Goal: Task Accomplishment & Management: Manage account settings

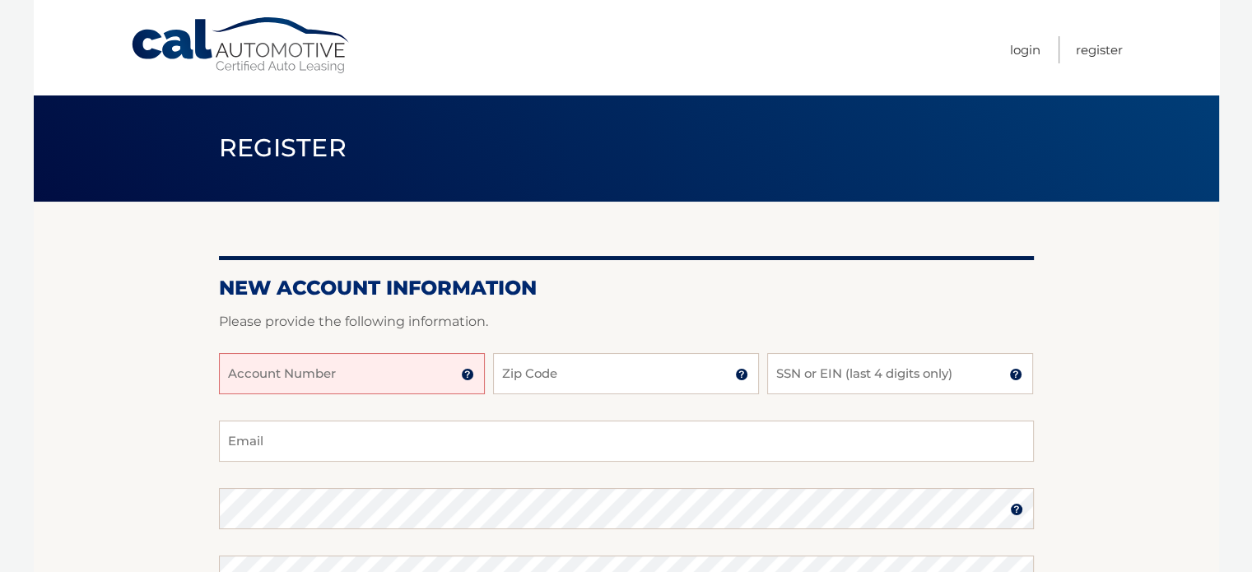
click at [386, 383] on input "Account Number" at bounding box center [352, 373] width 266 height 41
type input "44455954596"
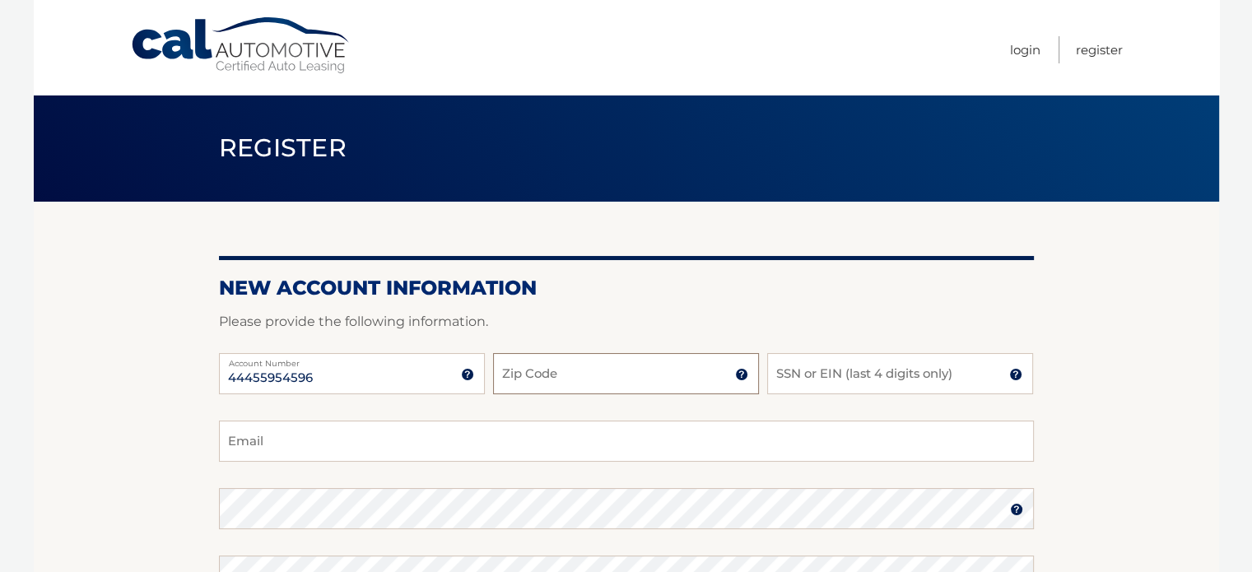
click at [586, 376] on input "Zip Code" at bounding box center [626, 373] width 266 height 41
type input "19380"
click at [835, 381] on input "SSN or EIN (last 4 digits only)" at bounding box center [900, 373] width 266 height 41
type input "9374"
click at [829, 437] on input "Email" at bounding box center [626, 441] width 815 height 41
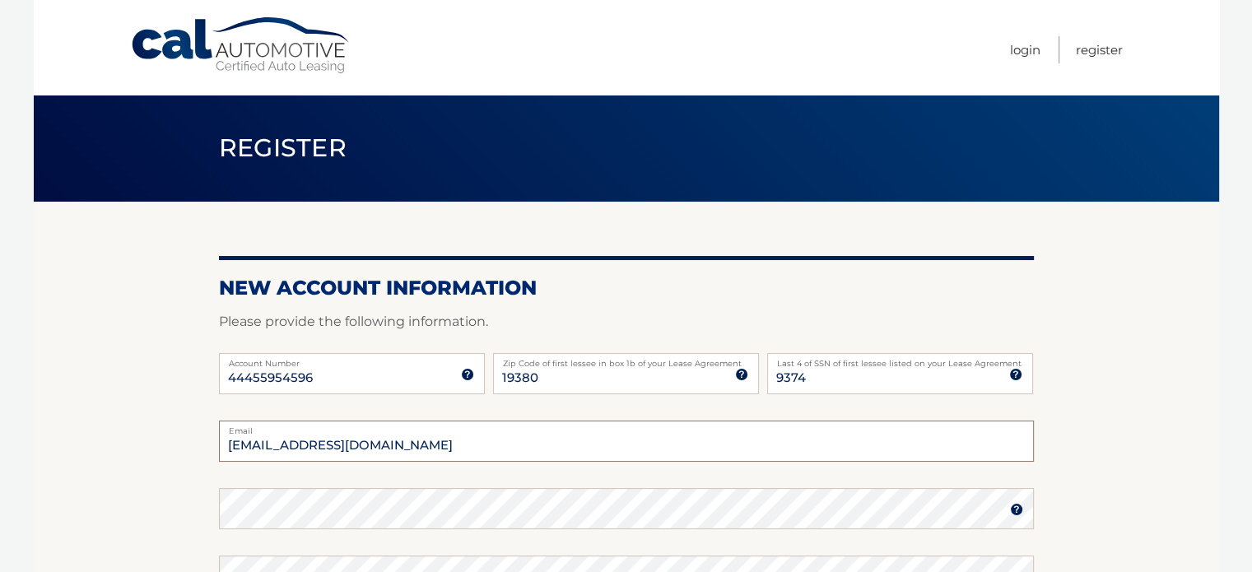
type input "dmrbloomu@gmail.com"
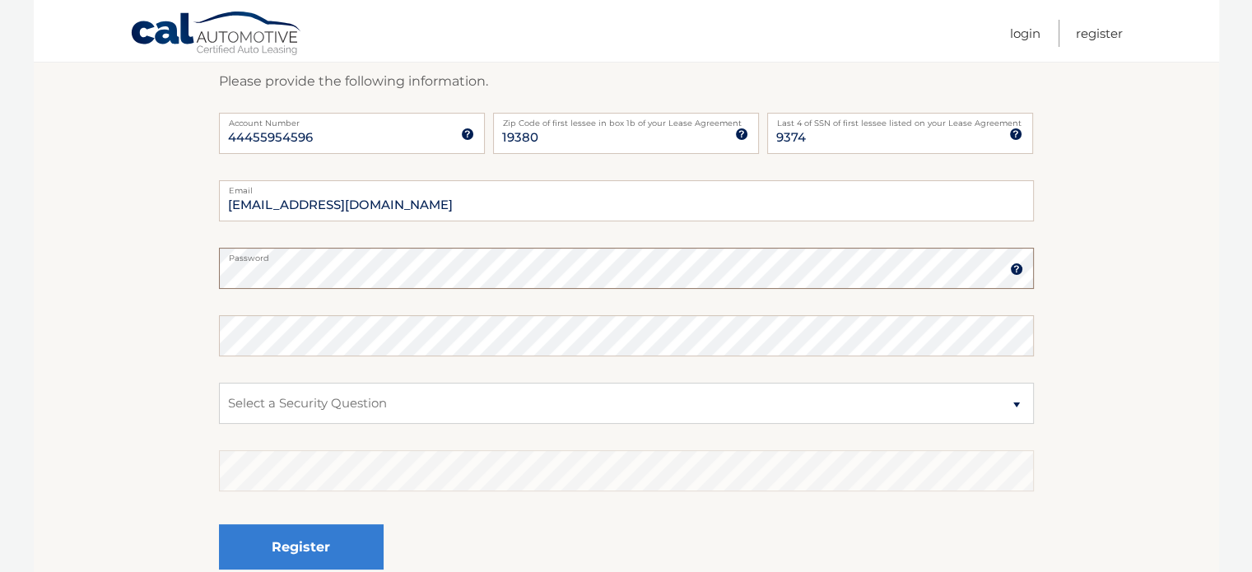
scroll to position [250, 0]
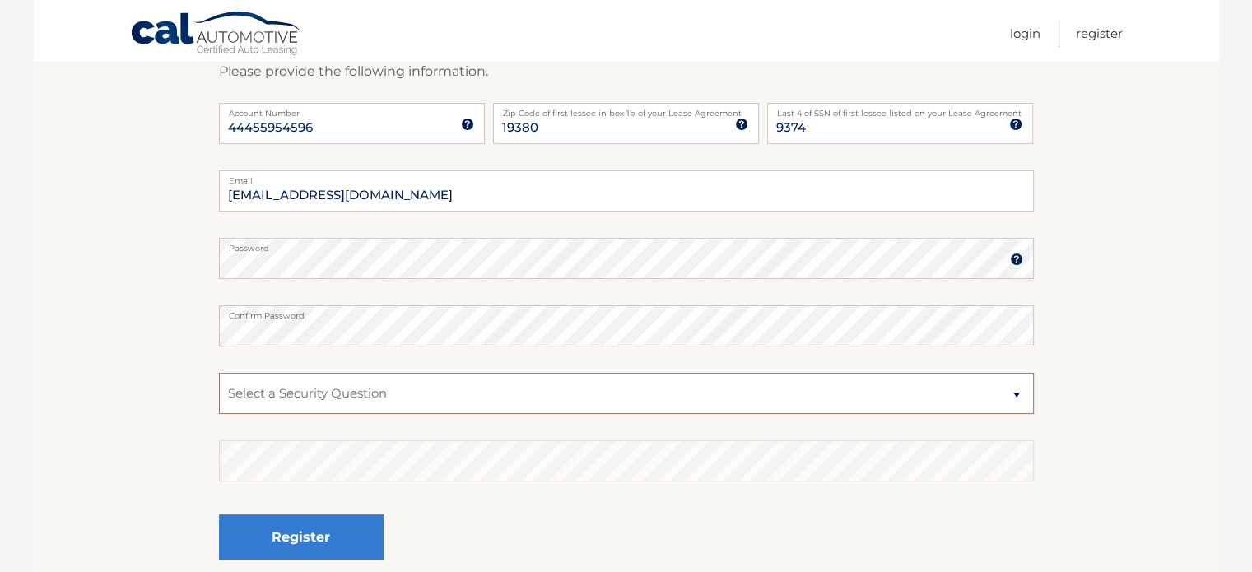
click at [538, 383] on select "Select a Security Question What was the name of your elementary school? What is…" at bounding box center [626, 393] width 815 height 41
select select "2"
click at [219, 373] on select "Select a Security Question What was the name of your elementary school? What is…" at bounding box center [626, 393] width 815 height 41
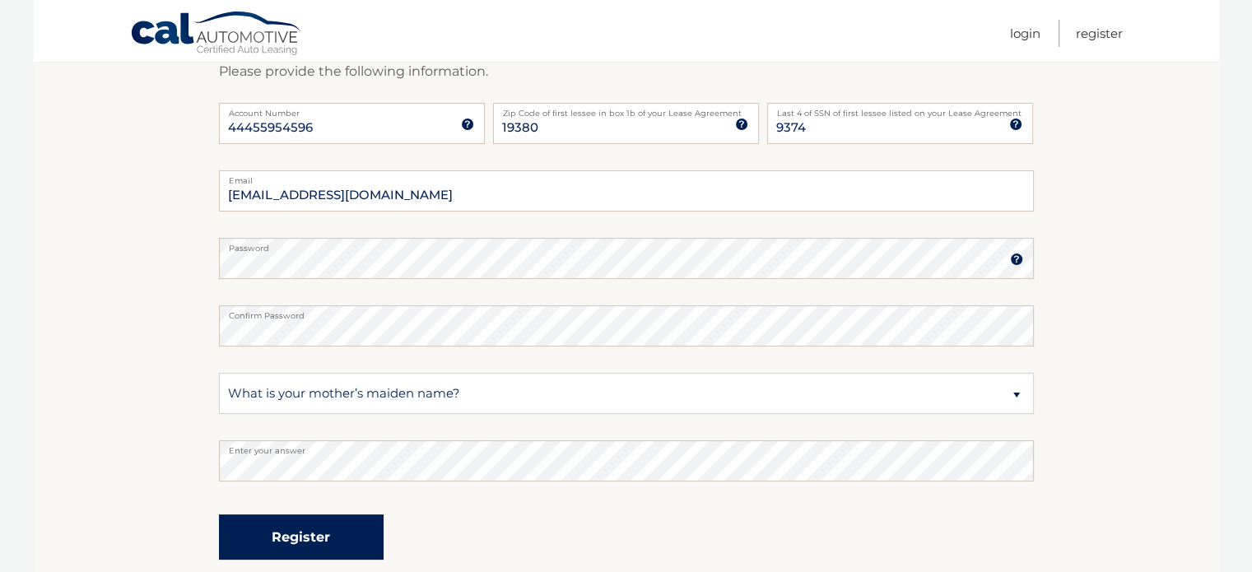
click at [314, 537] on button "Register" at bounding box center [301, 536] width 165 height 45
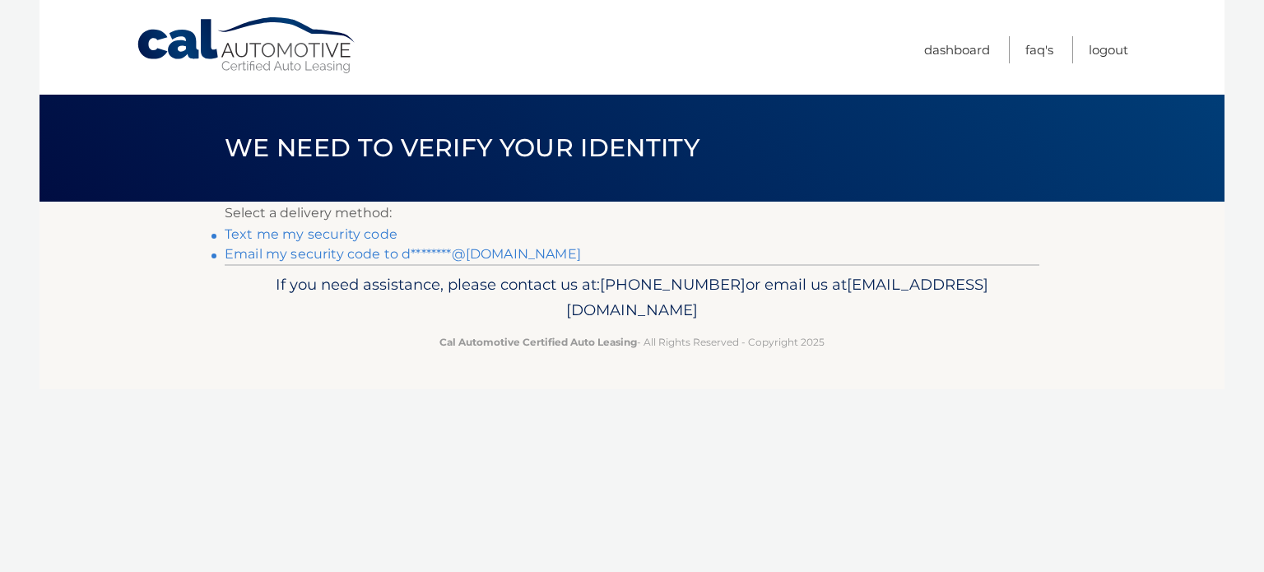
click at [370, 230] on link "Text me my security code" at bounding box center [311, 234] width 173 height 16
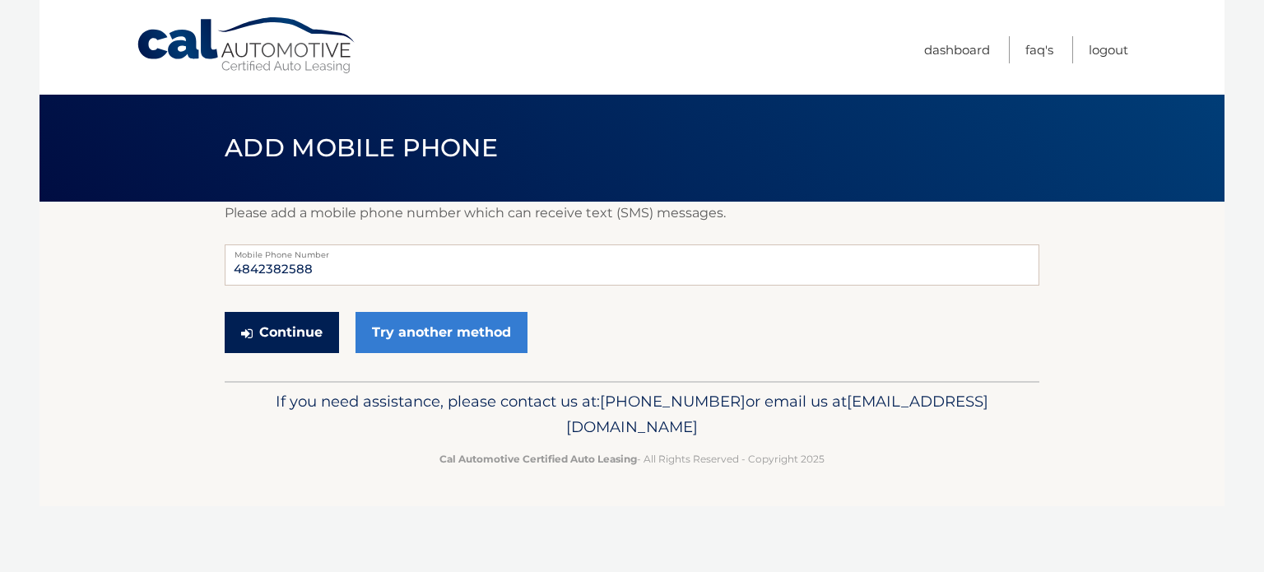
click at [305, 328] on button "Continue" at bounding box center [282, 332] width 114 height 41
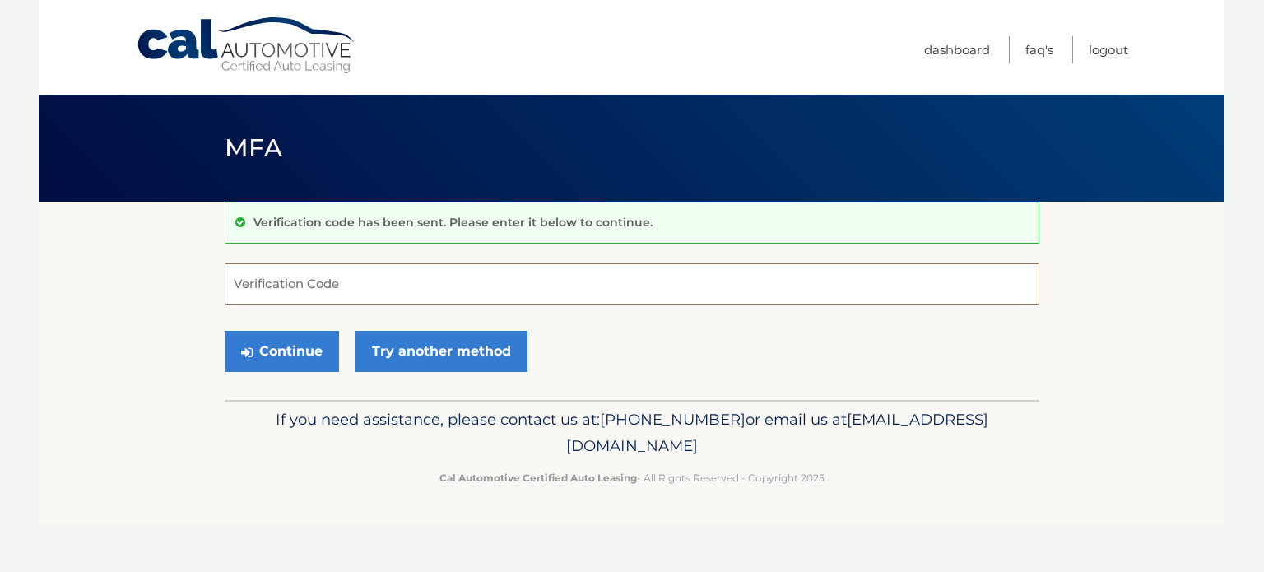
click at [436, 266] on input "Verification Code" at bounding box center [632, 283] width 815 height 41
click at [439, 284] on input "Verification Code" at bounding box center [632, 283] width 815 height 41
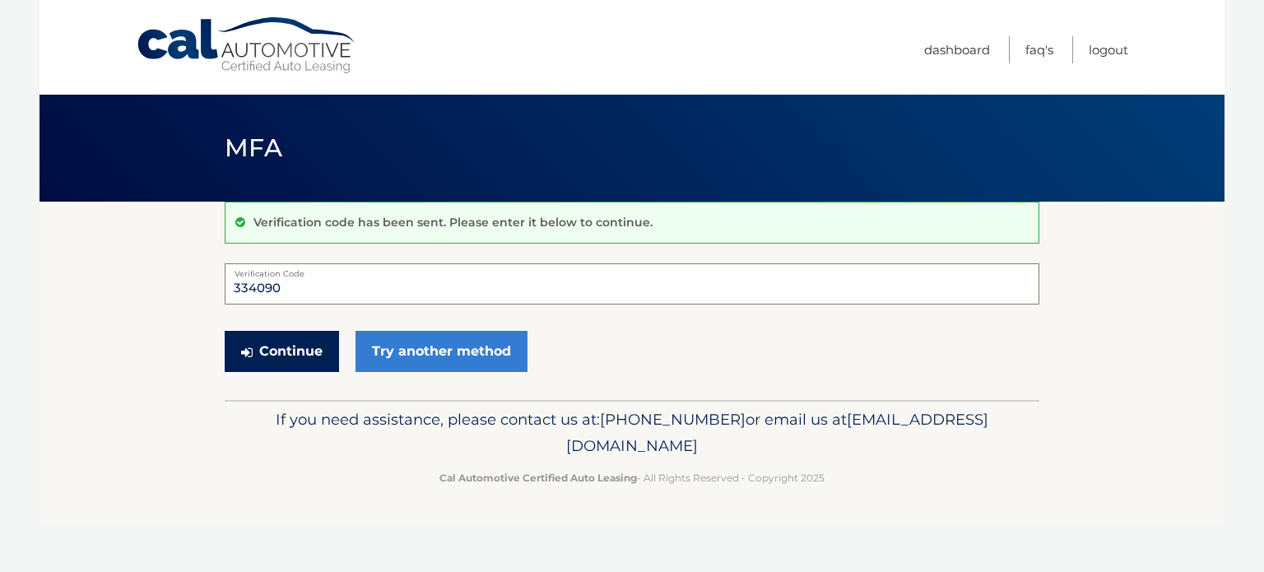
type input "334090"
click at [286, 347] on button "Continue" at bounding box center [282, 351] width 114 height 41
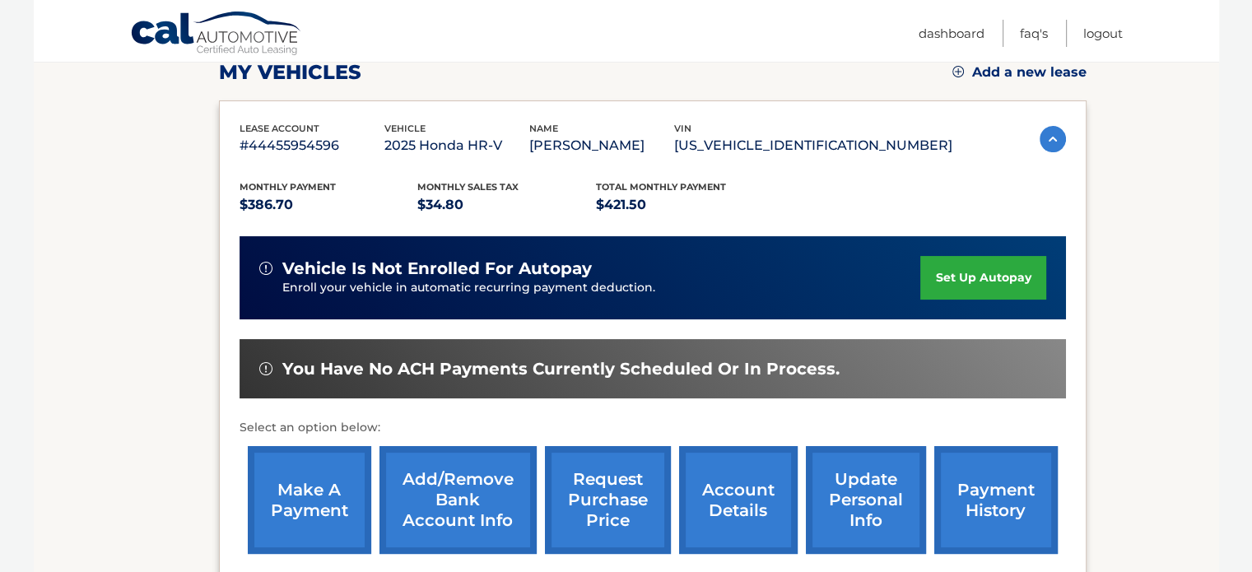
scroll to position [242, 0]
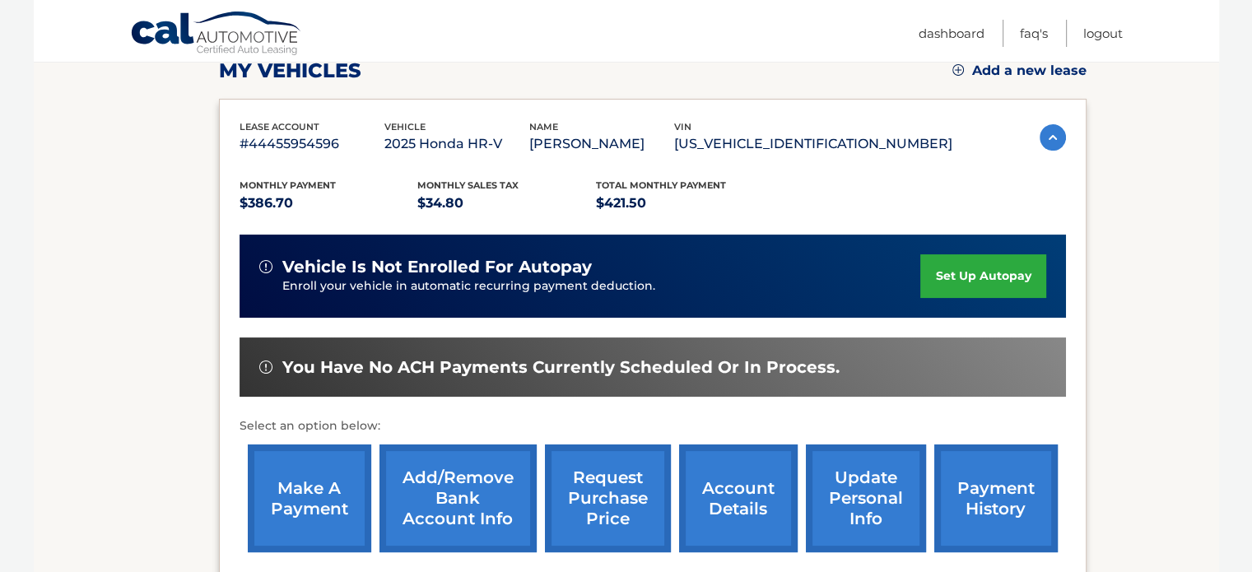
click at [992, 293] on link "set up autopay" at bounding box center [982, 276] width 125 height 44
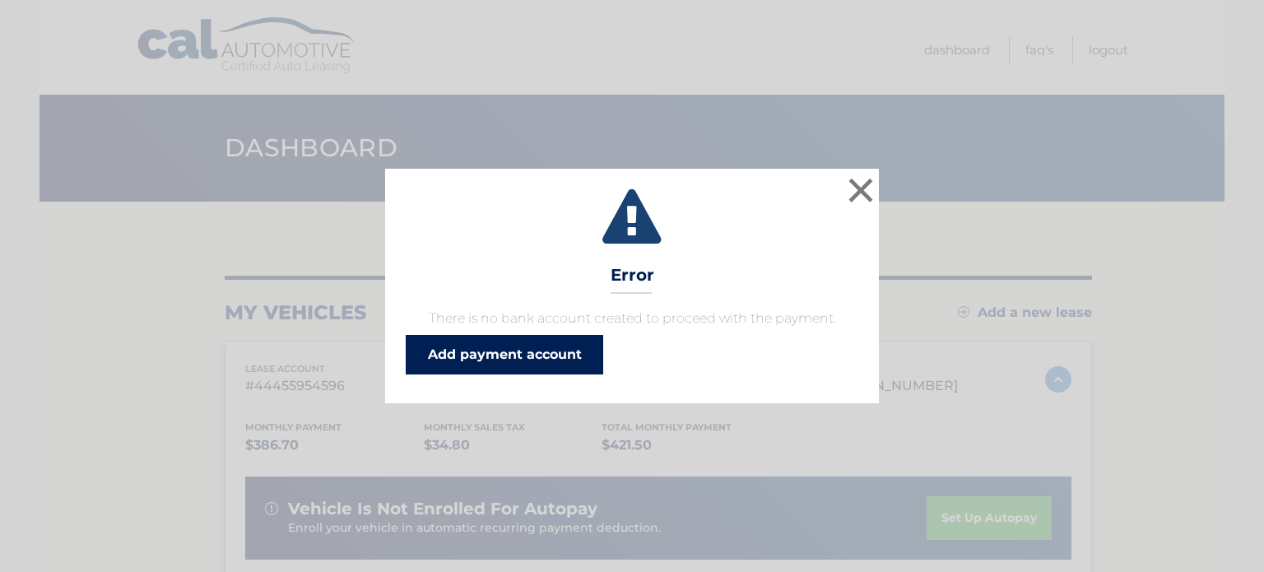
click at [560, 354] on link "Add payment account" at bounding box center [505, 355] width 198 height 40
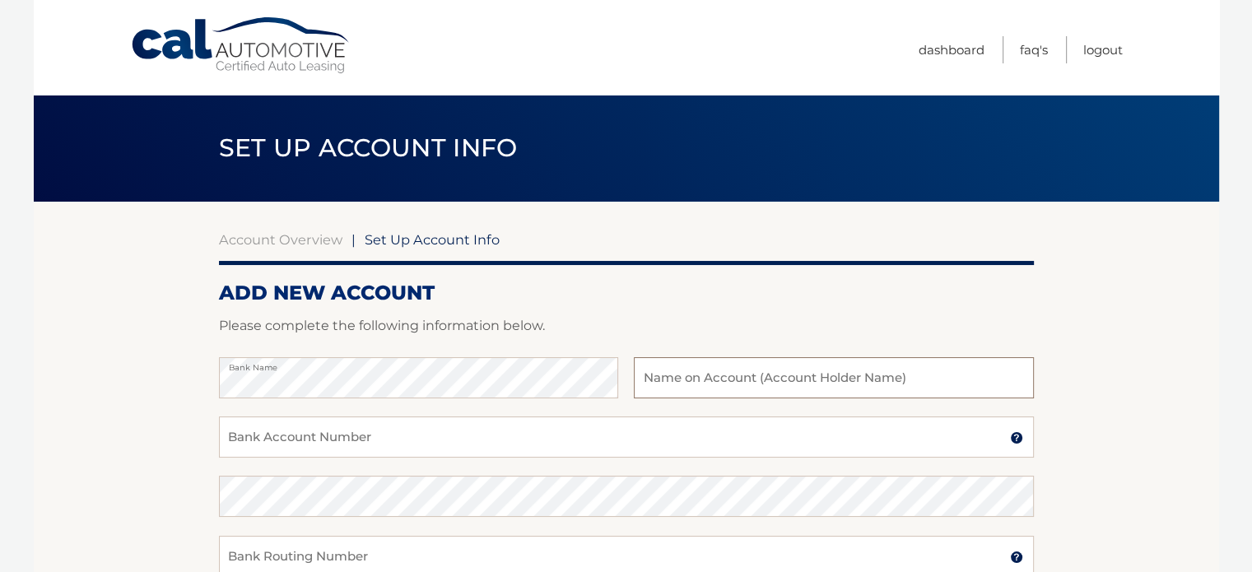
click at [697, 391] on input "text" at bounding box center [833, 377] width 399 height 41
type input "[PERSON_NAME]"
click at [578, 446] on input "Bank Account Number" at bounding box center [626, 436] width 815 height 41
type input "4433871806"
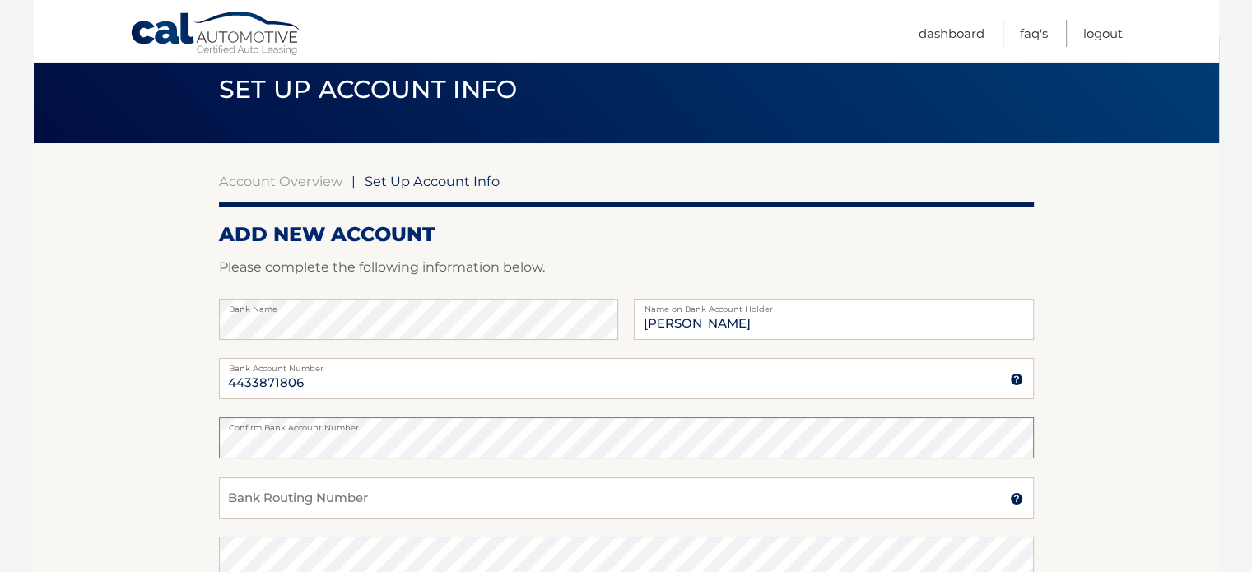
scroll to position [63, 0]
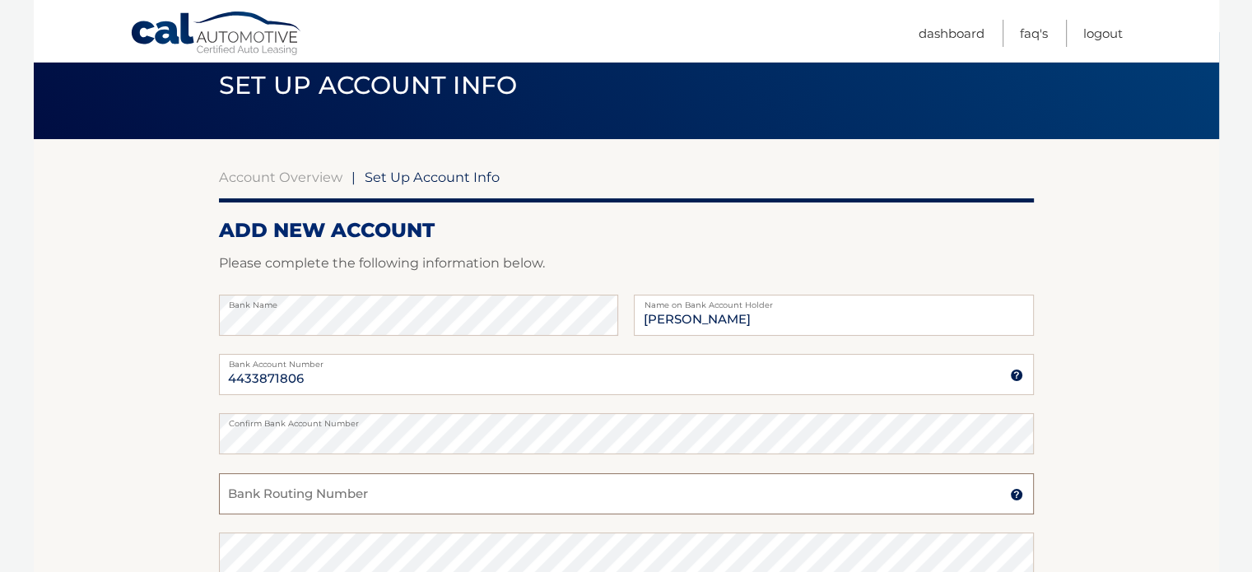
click at [522, 493] on input "Bank Routing Number" at bounding box center [626, 493] width 815 height 41
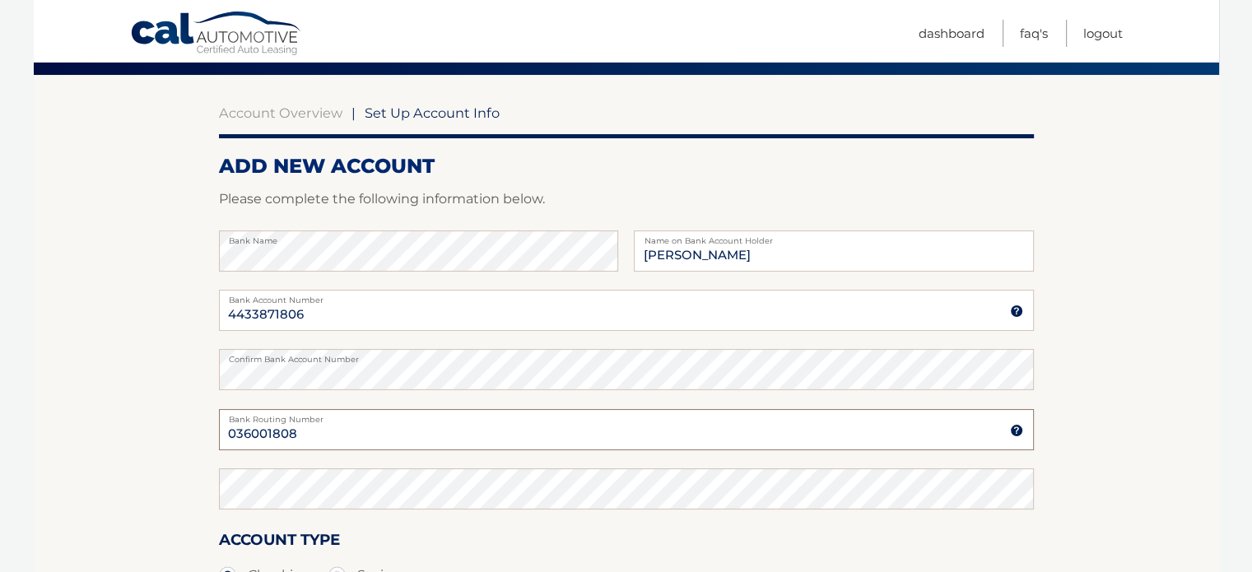
scroll to position [128, 0]
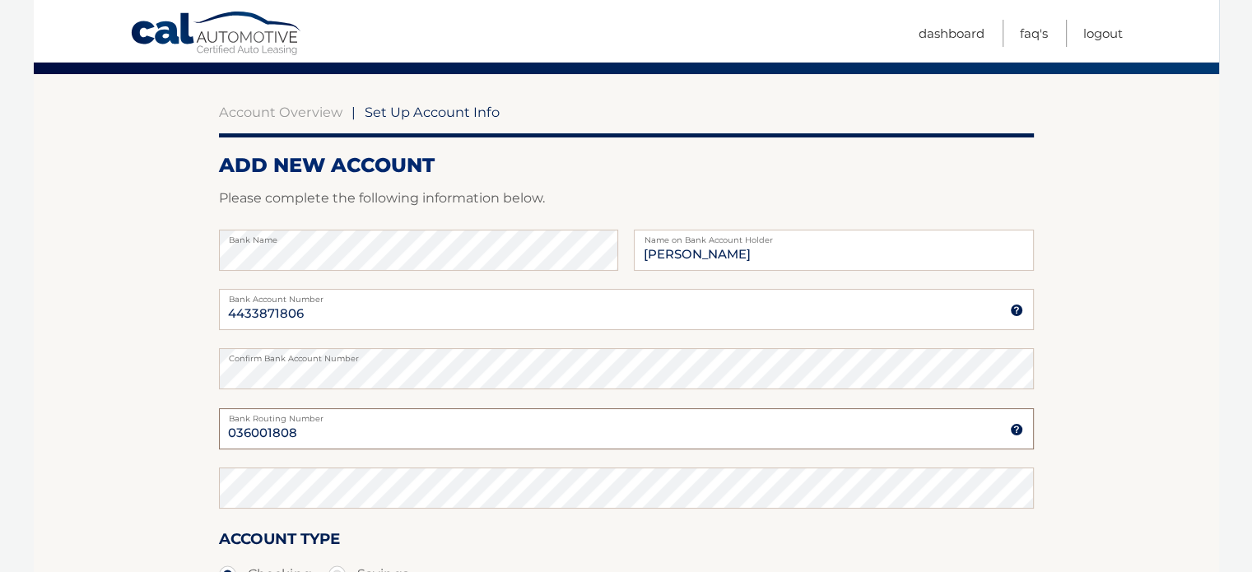
type input "036001808"
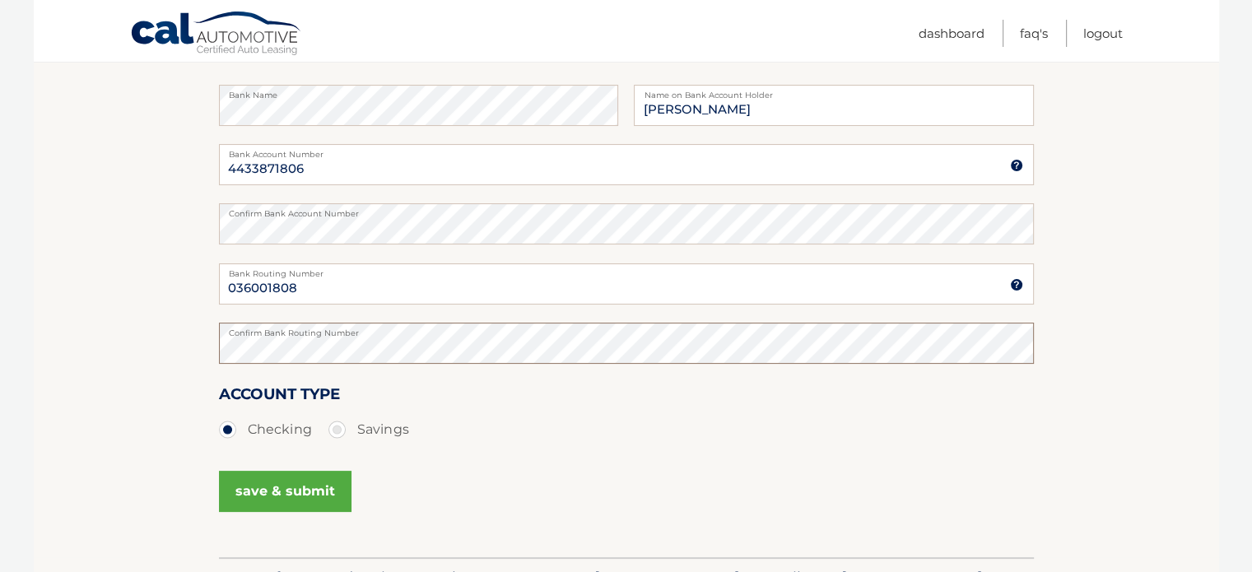
scroll to position [273, 0]
click at [308, 488] on button "save & submit" at bounding box center [285, 490] width 133 height 41
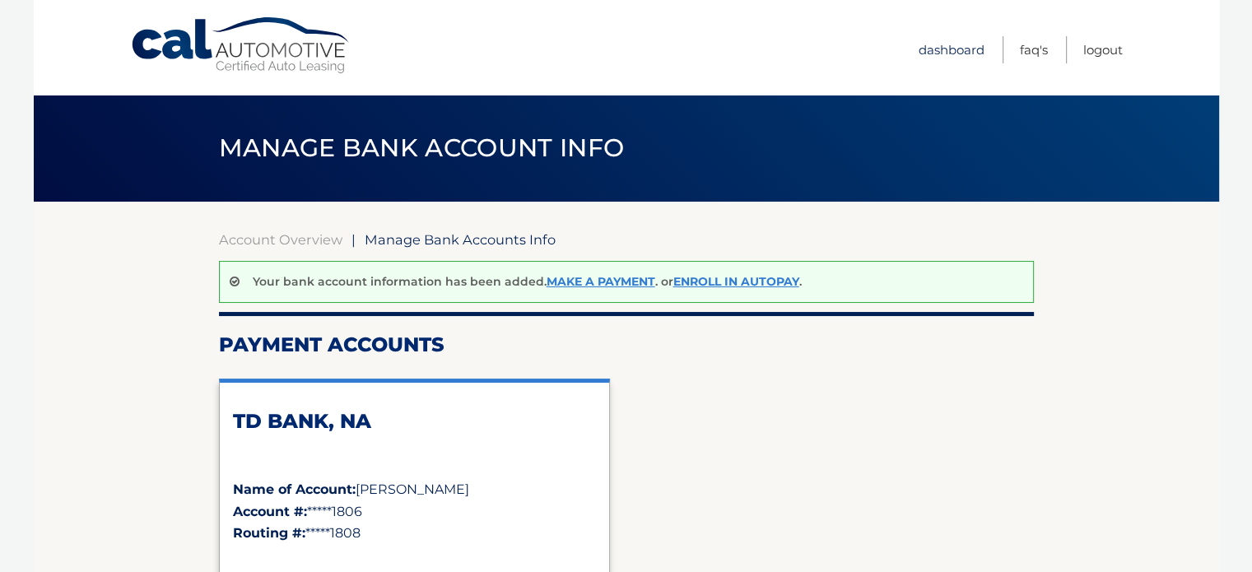
click at [947, 48] on link "Dashboard" at bounding box center [951, 49] width 66 height 27
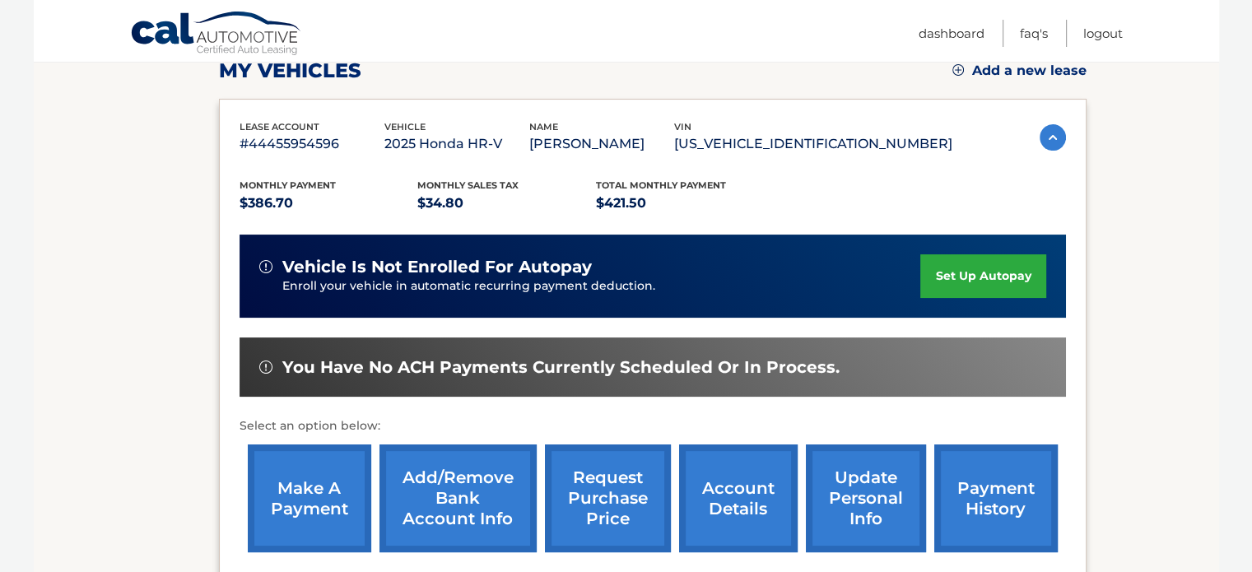
scroll to position [242, 0]
click at [946, 298] on link "set up autopay" at bounding box center [982, 276] width 125 height 44
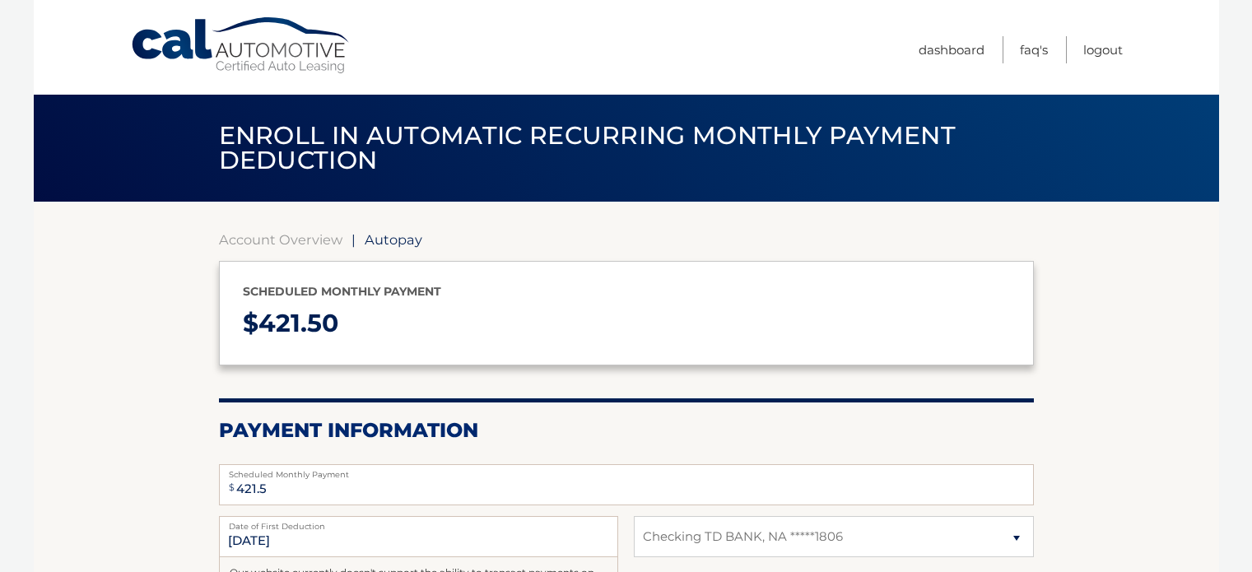
select select "MDQ2YWNmZTEtMGRlNi00Mzg5LTgzMTYtMDBlMWIzNTQyNWNm"
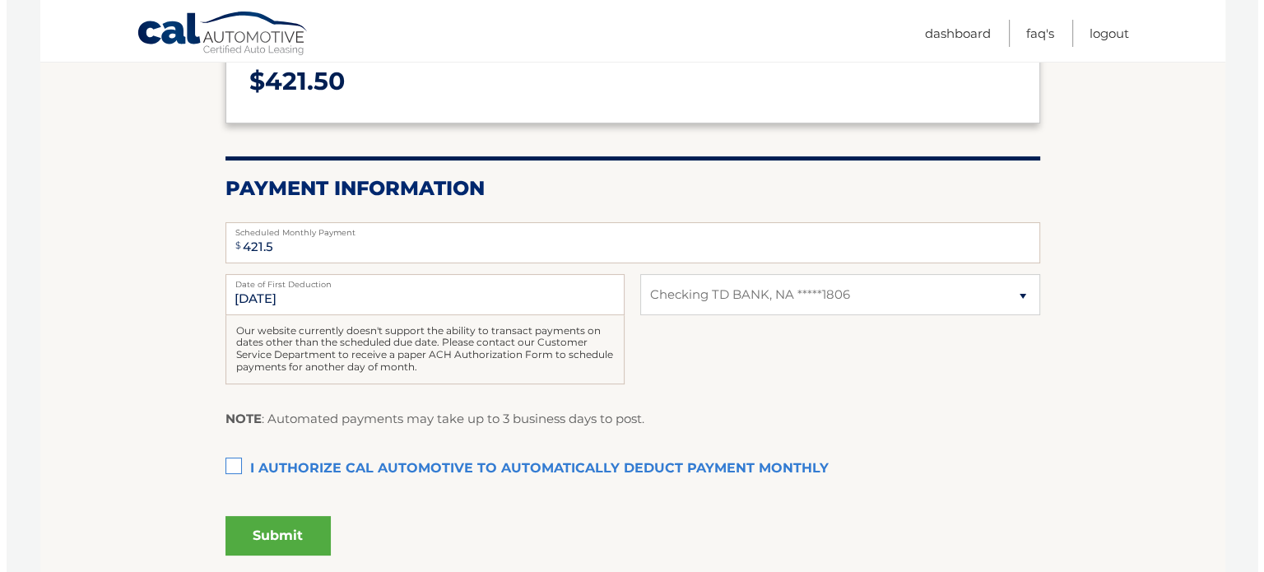
scroll to position [245, 0]
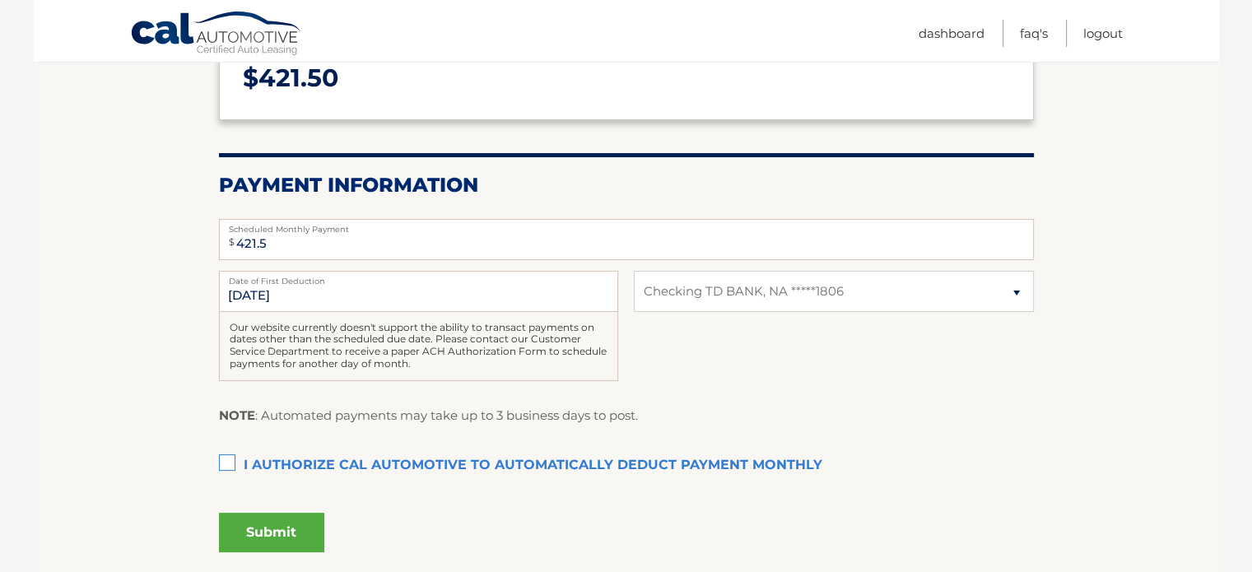
click at [222, 458] on label "I authorize cal automotive to automatically deduct payment monthly This checkbo…" at bounding box center [626, 465] width 815 height 33
click at [0, 0] on input "I authorize cal automotive to automatically deduct payment monthly This checkbo…" at bounding box center [0, 0] width 0 height 0
click at [251, 526] on button "Submit" at bounding box center [271, 533] width 105 height 40
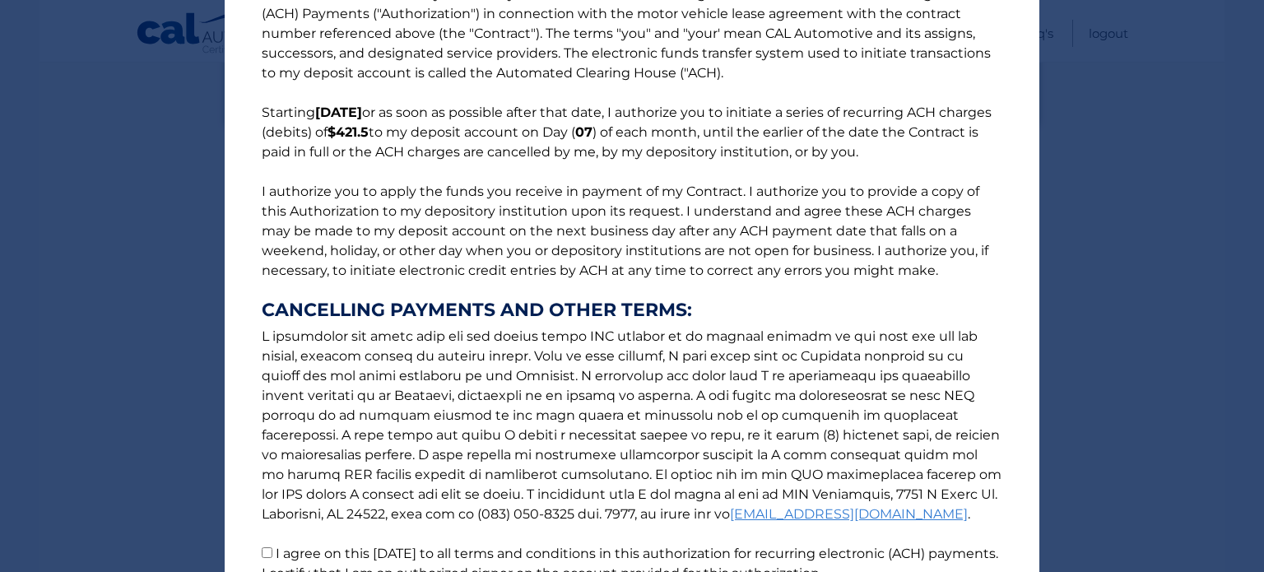
scroll to position [205, 0]
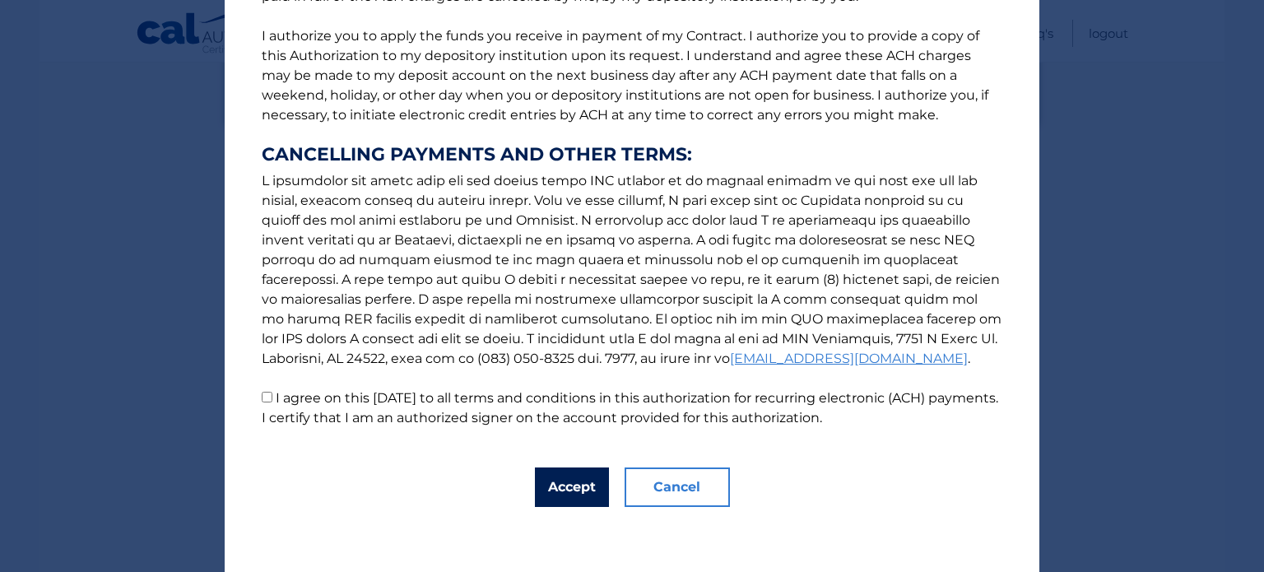
click at [544, 476] on button "Accept" at bounding box center [572, 487] width 74 height 40
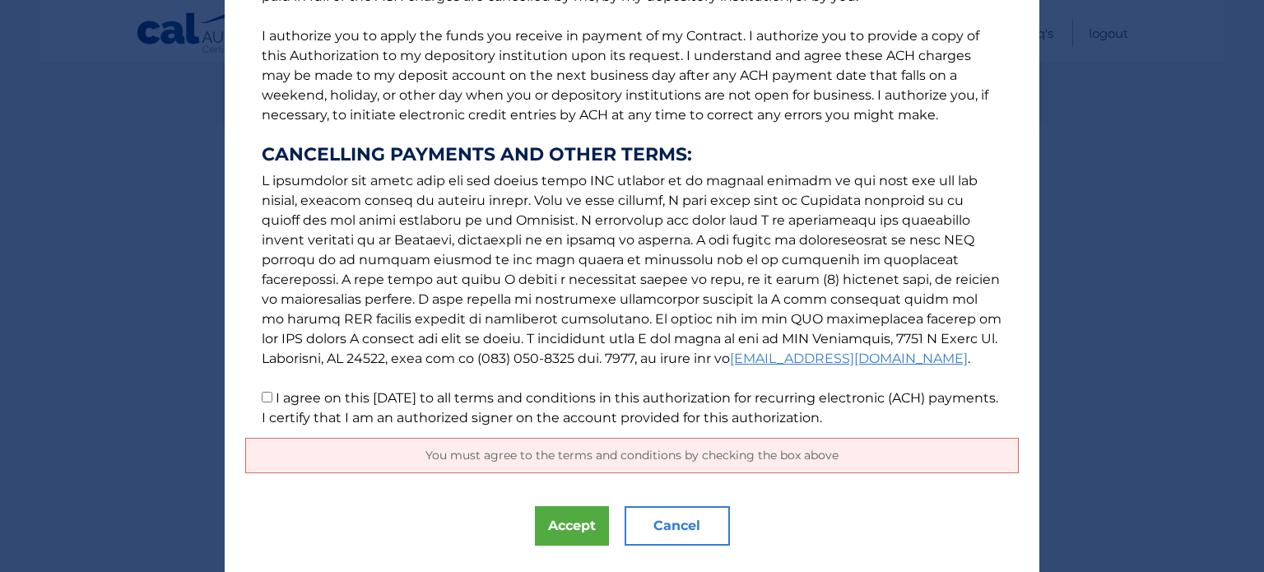
click at [281, 397] on label "I agree on this 09/09/2025 to all terms and conditions in this authorization fo…" at bounding box center [630, 407] width 737 height 35
click at [272, 397] on input "I agree on this 09/09/2025 to all terms and conditions in this authorization fo…" at bounding box center [267, 397] width 11 height 11
checkbox input "true"
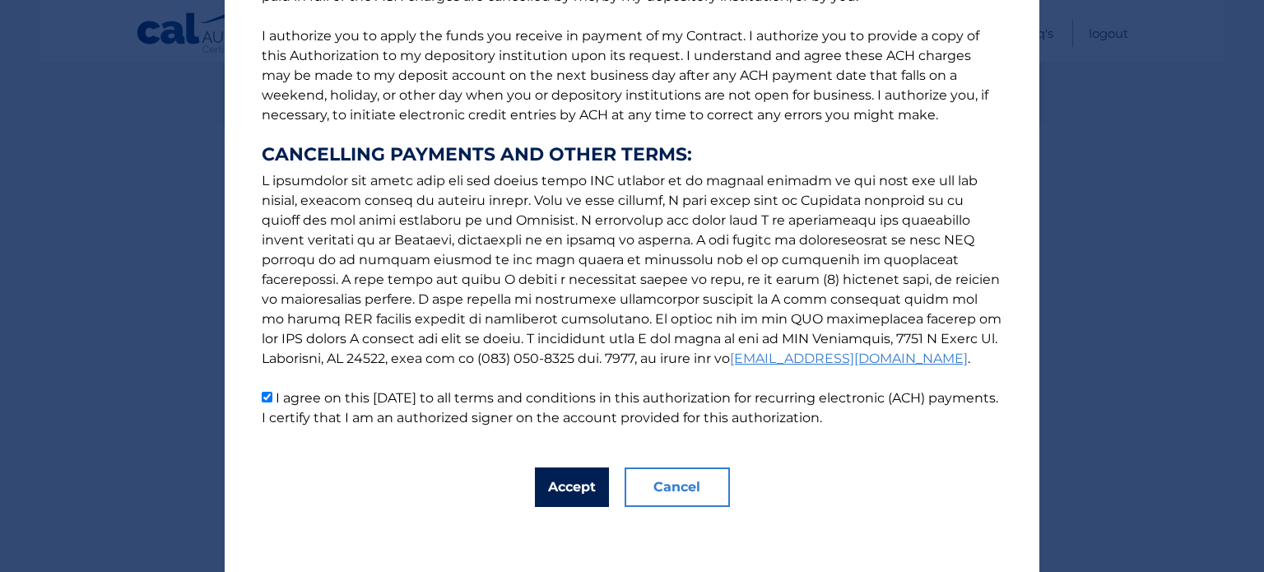
click at [574, 486] on button "Accept" at bounding box center [572, 487] width 74 height 40
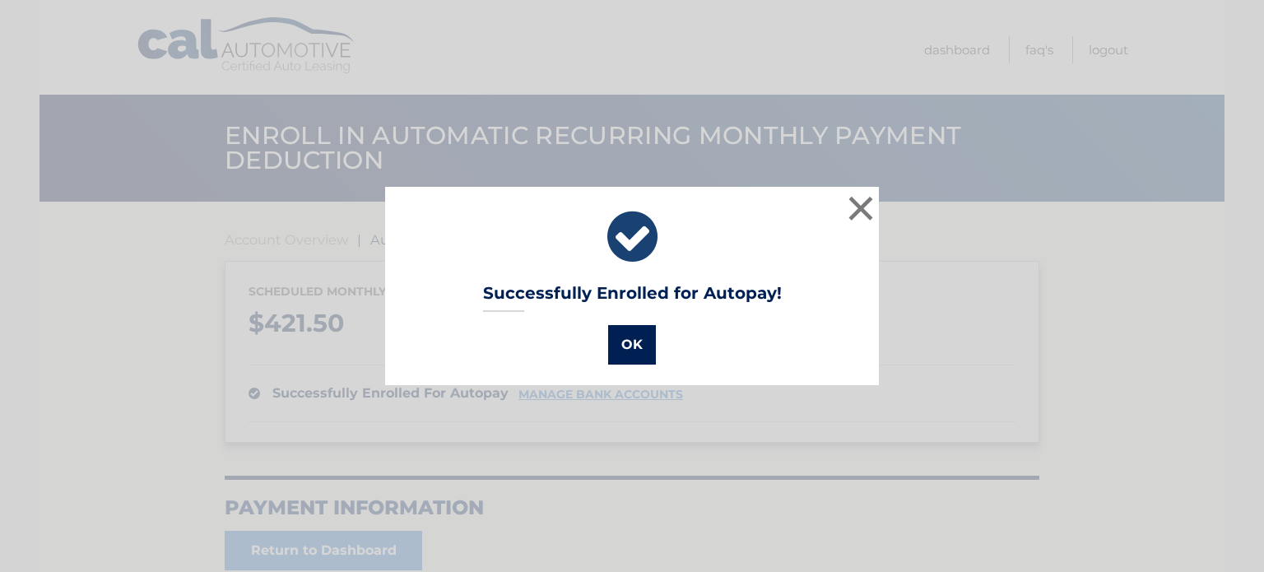
click at [639, 345] on button "OK" at bounding box center [632, 345] width 48 height 40
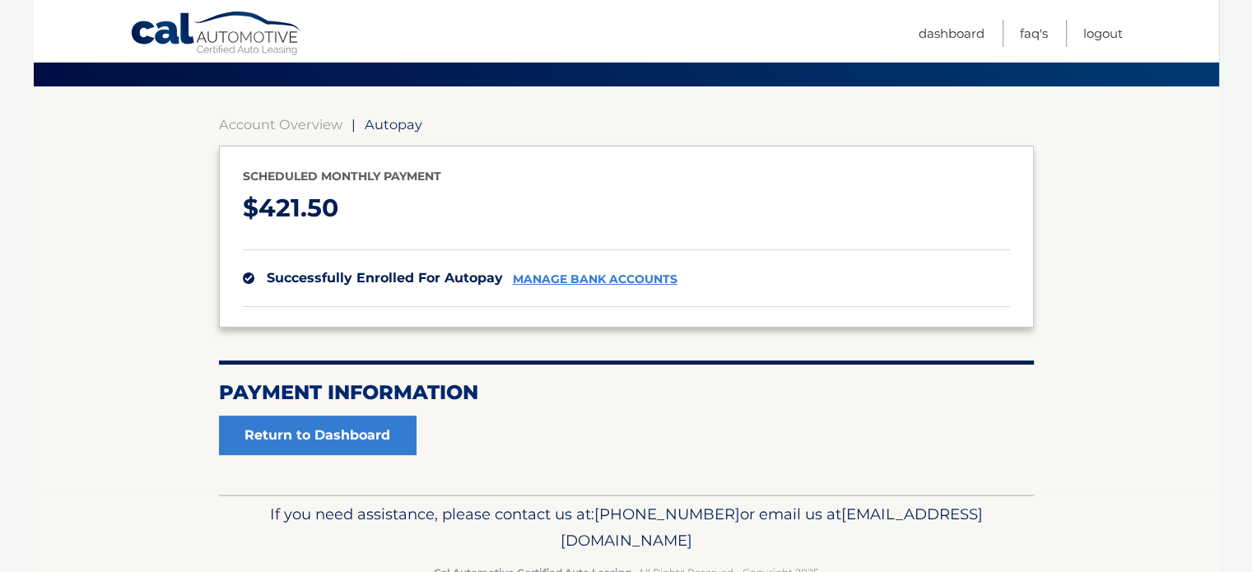
scroll to position [118, 0]
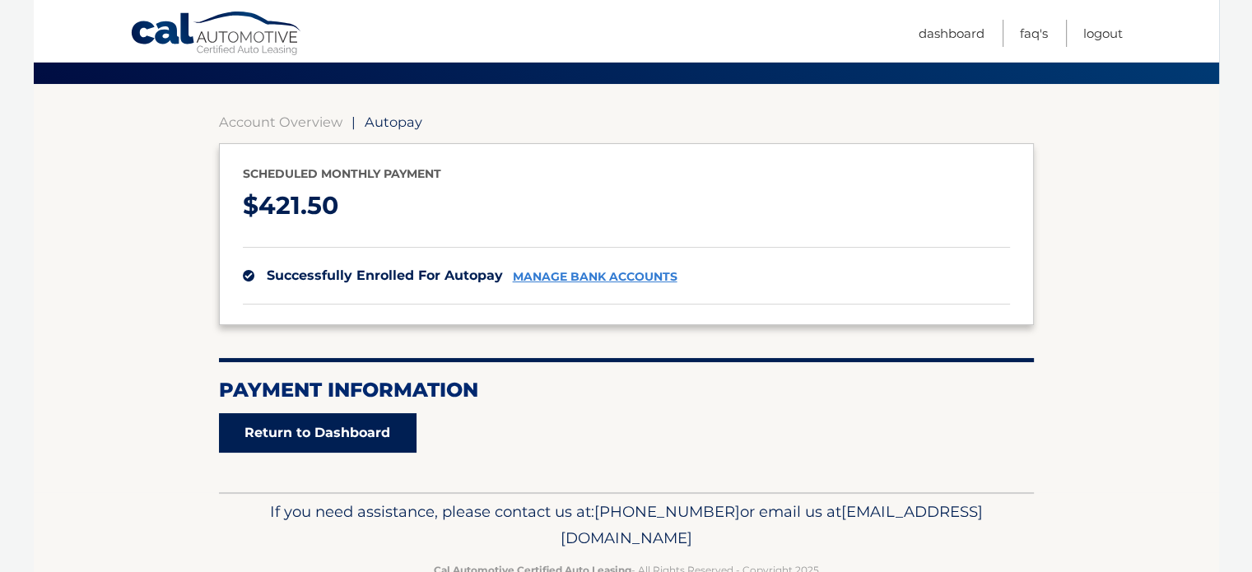
click at [330, 440] on link "Return to Dashboard" at bounding box center [318, 433] width 198 height 40
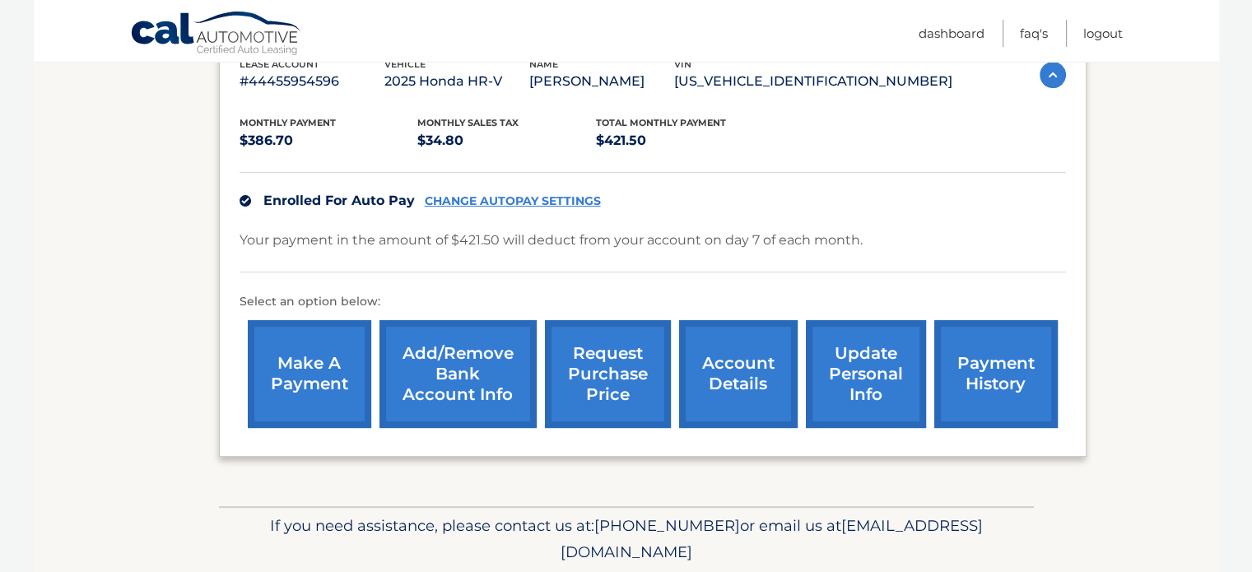
scroll to position [339, 0]
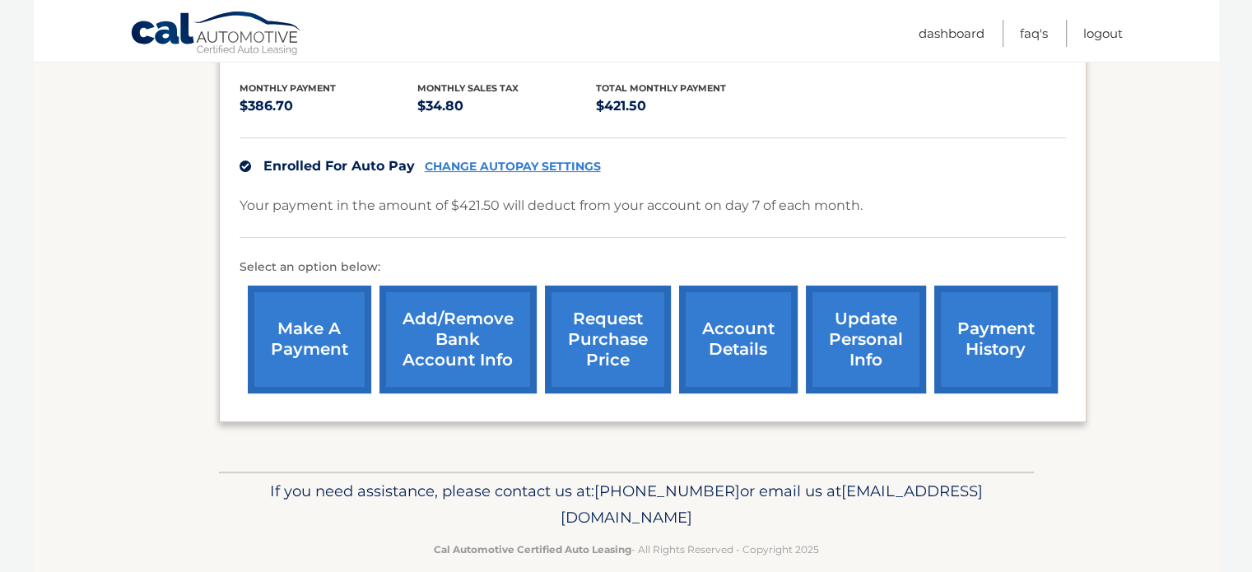
click at [293, 352] on link "make a payment" at bounding box center [309, 340] width 123 height 108
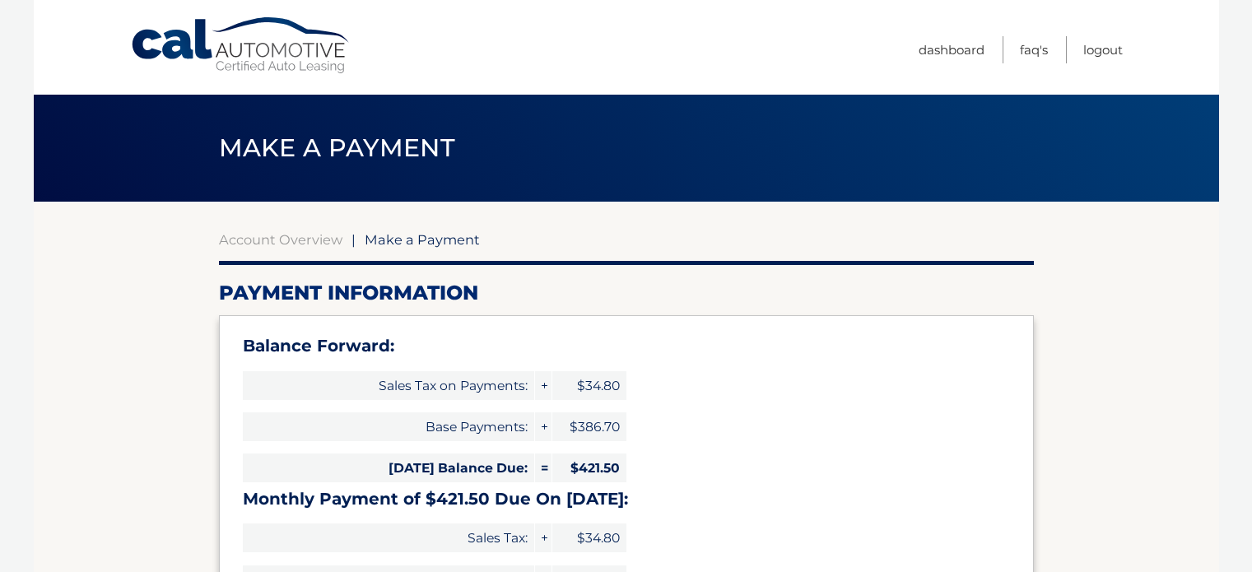
select select "MDQ2YWNmZTEtMGRlNi00Mzg5LTgzMTYtMDBlMWIzNTQyNWNm"
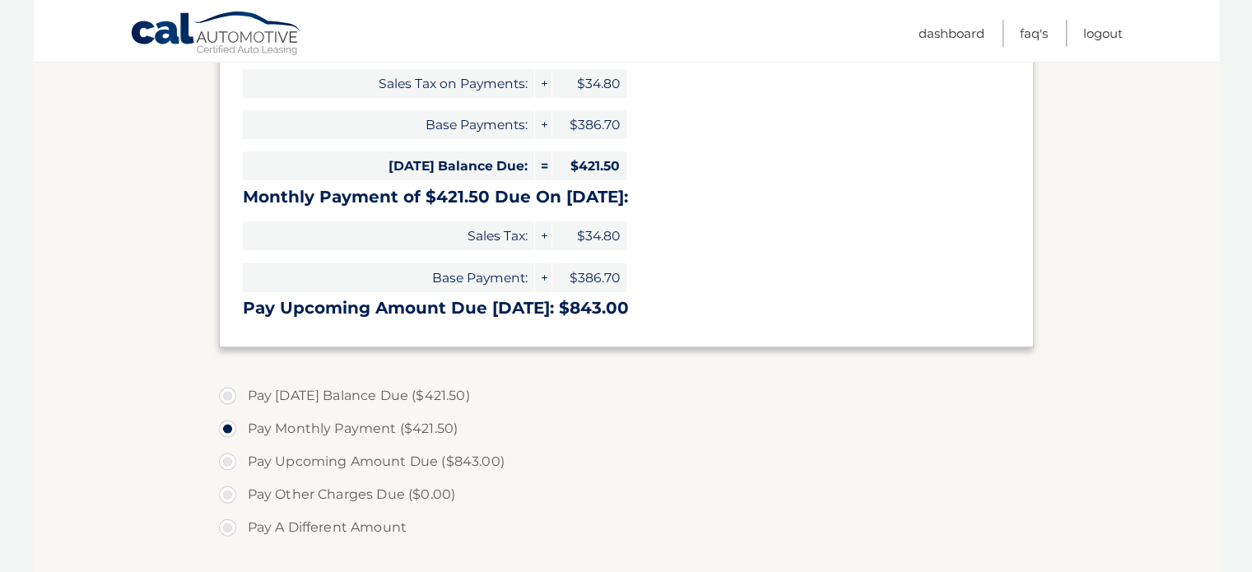
scroll to position [322, 0]
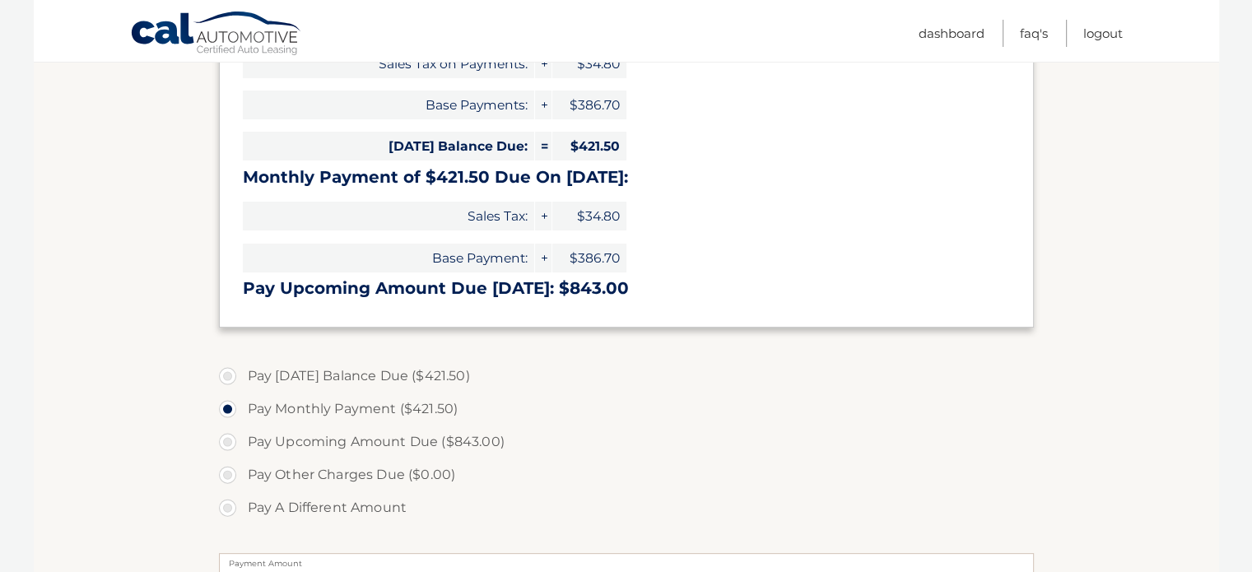
click at [230, 377] on label "Pay [DATE] Balance Due ($421.50)" at bounding box center [626, 376] width 815 height 33
click at [230, 377] on input "Pay [DATE] Balance Due ($421.50)" at bounding box center [234, 373] width 16 height 26
radio input "true"
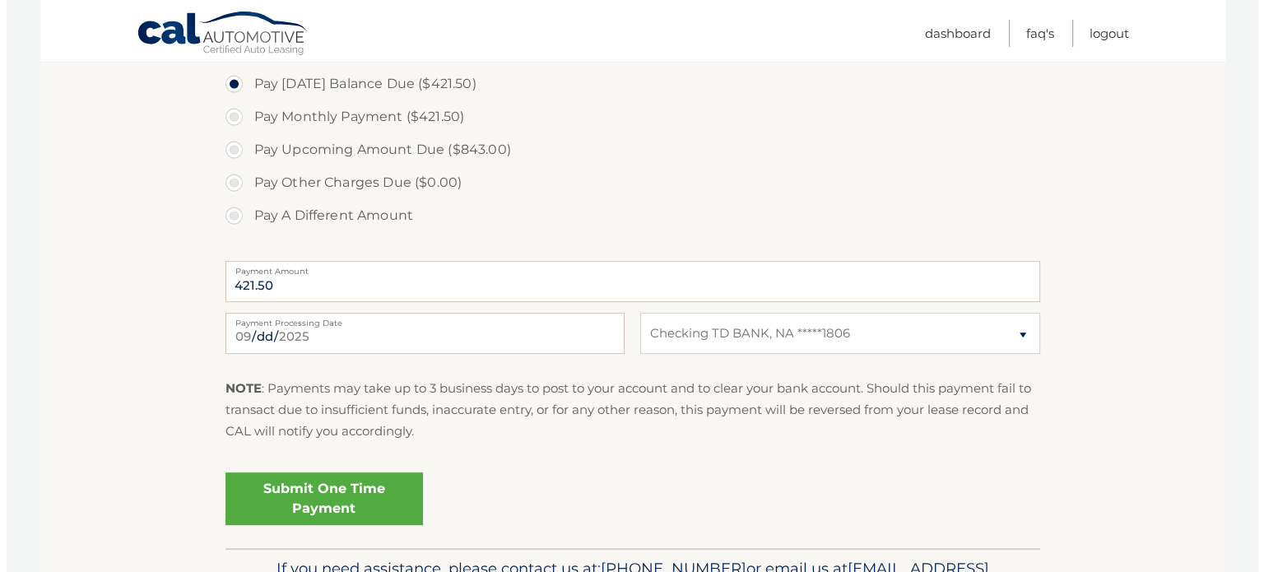
scroll to position [619, 0]
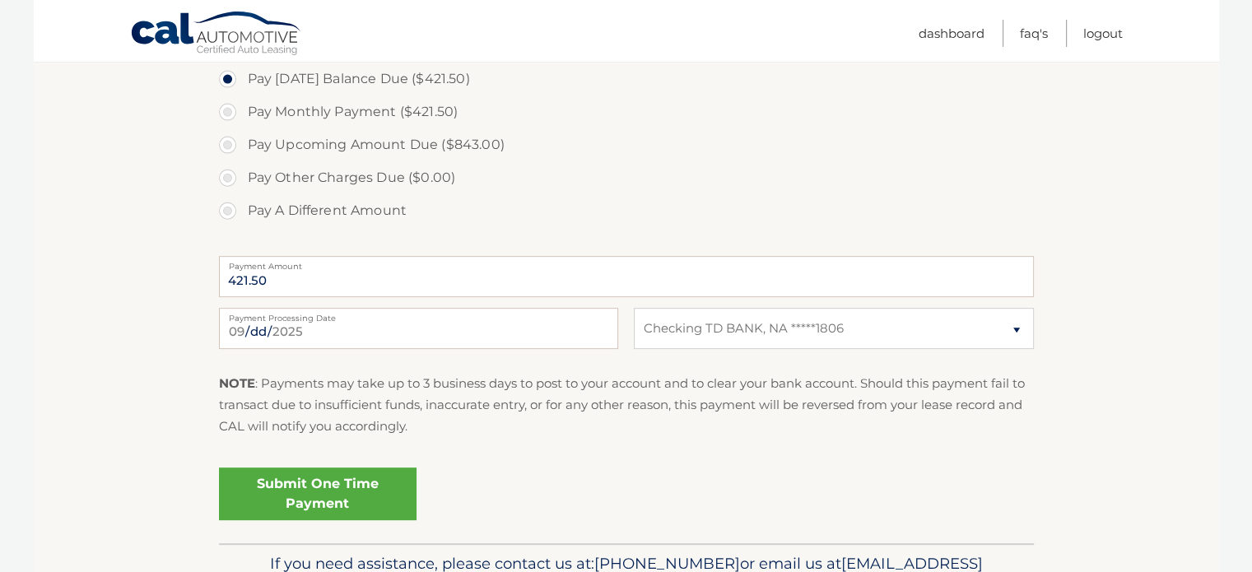
click at [356, 482] on link "Submit One Time Payment" at bounding box center [318, 493] width 198 height 53
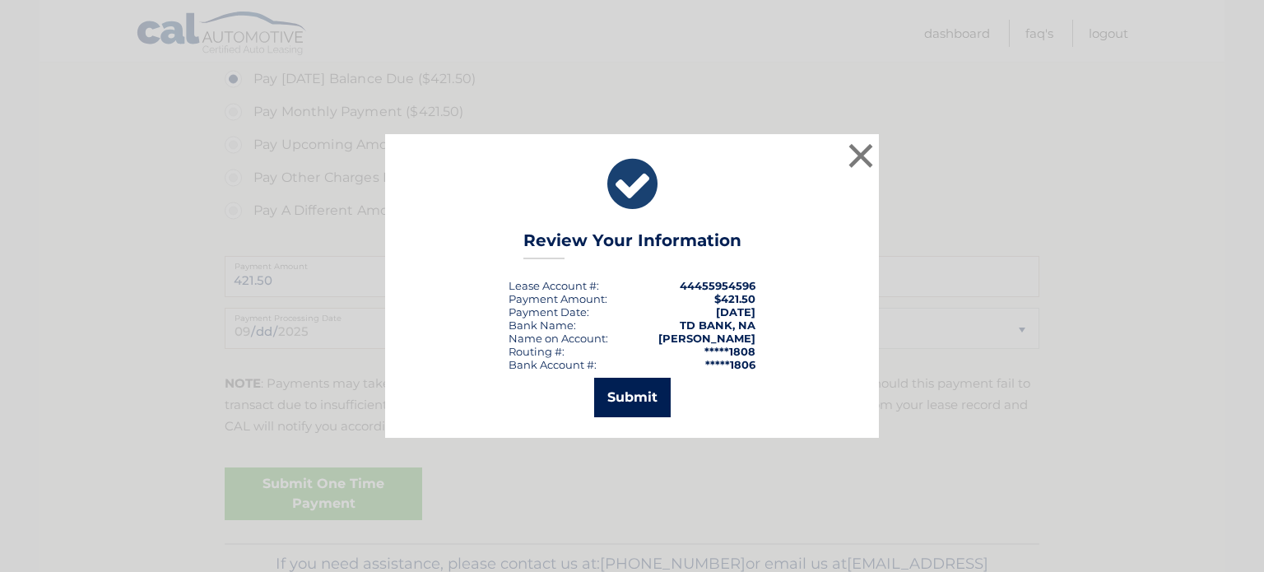
click at [642, 389] on button "Submit" at bounding box center [632, 398] width 77 height 40
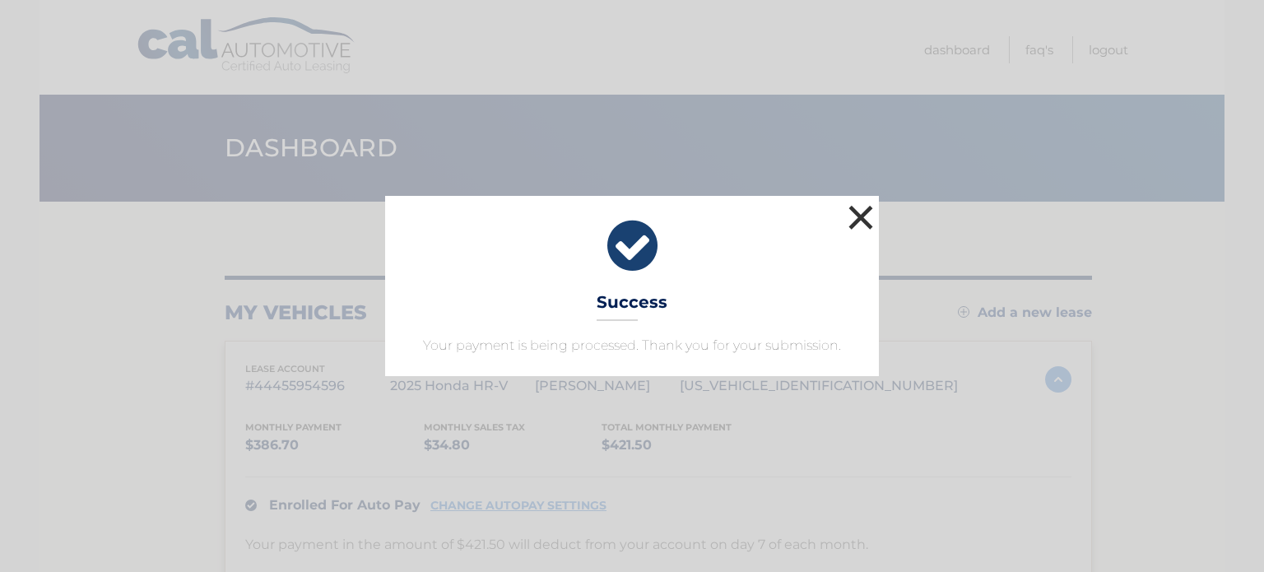
click at [856, 221] on button "×" at bounding box center [860, 217] width 33 height 33
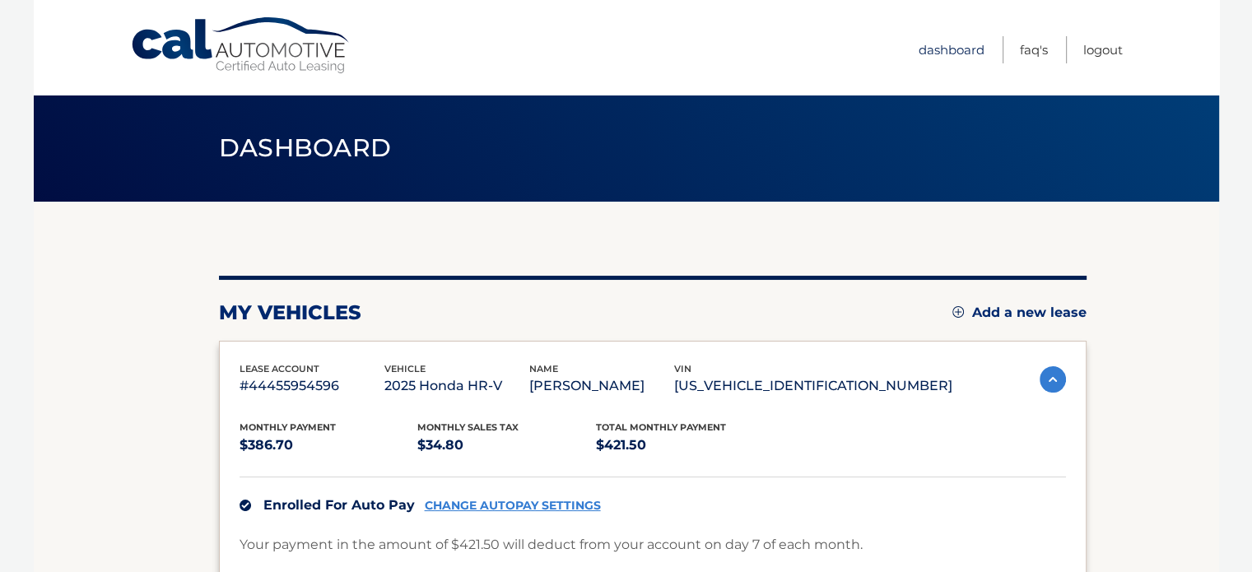
click at [954, 43] on link "Dashboard" at bounding box center [951, 49] width 66 height 27
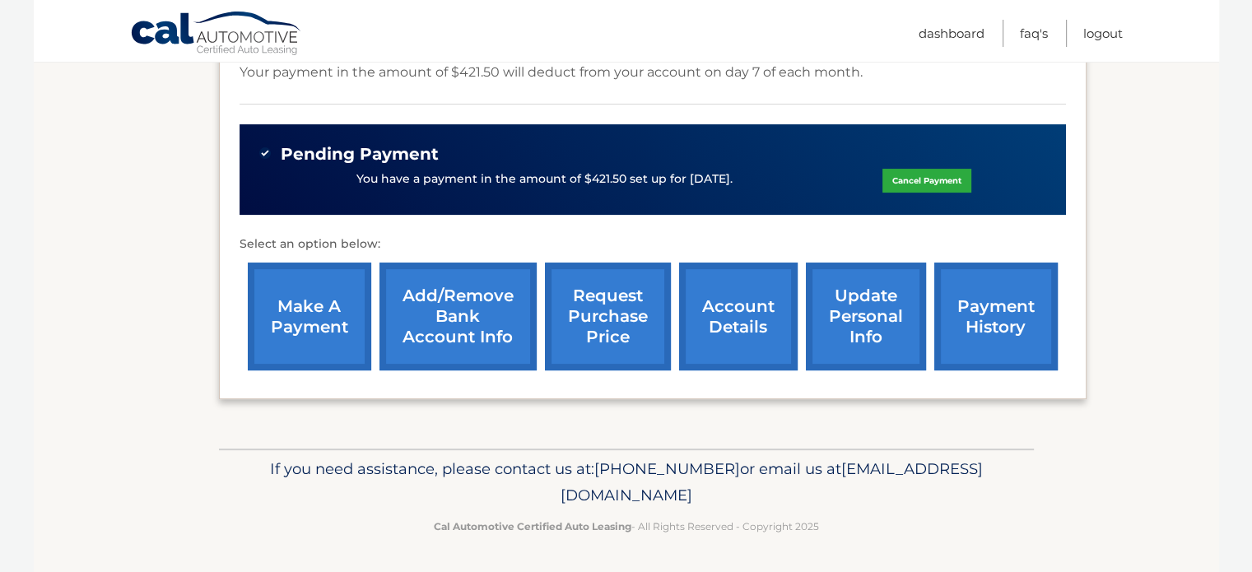
scroll to position [494, 0]
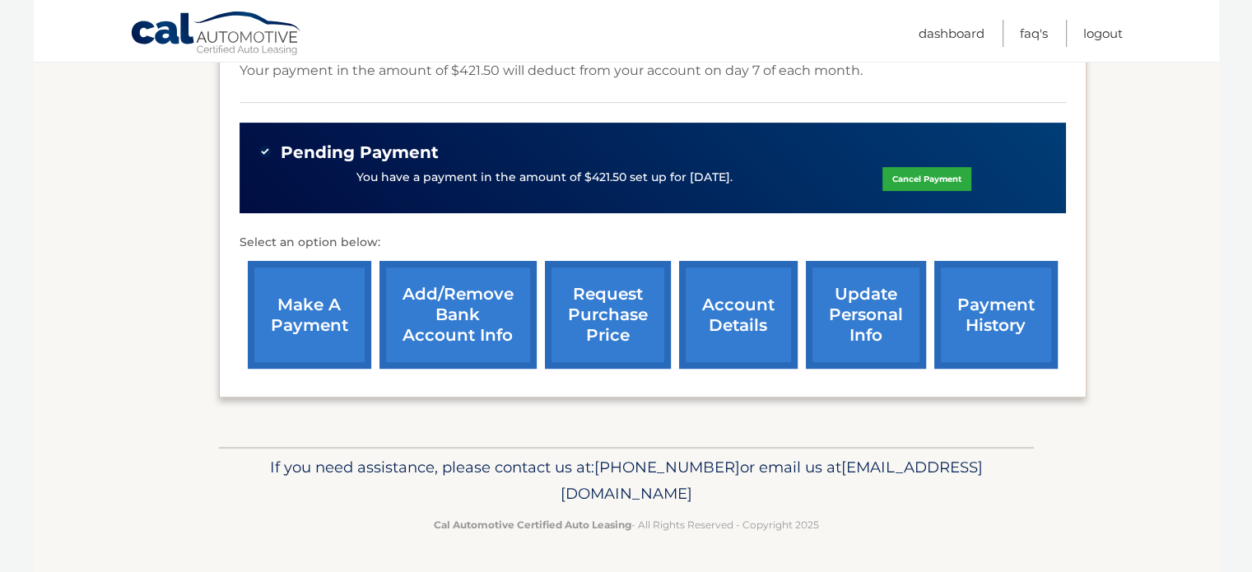
click at [598, 305] on link "request purchase price" at bounding box center [608, 315] width 126 height 108
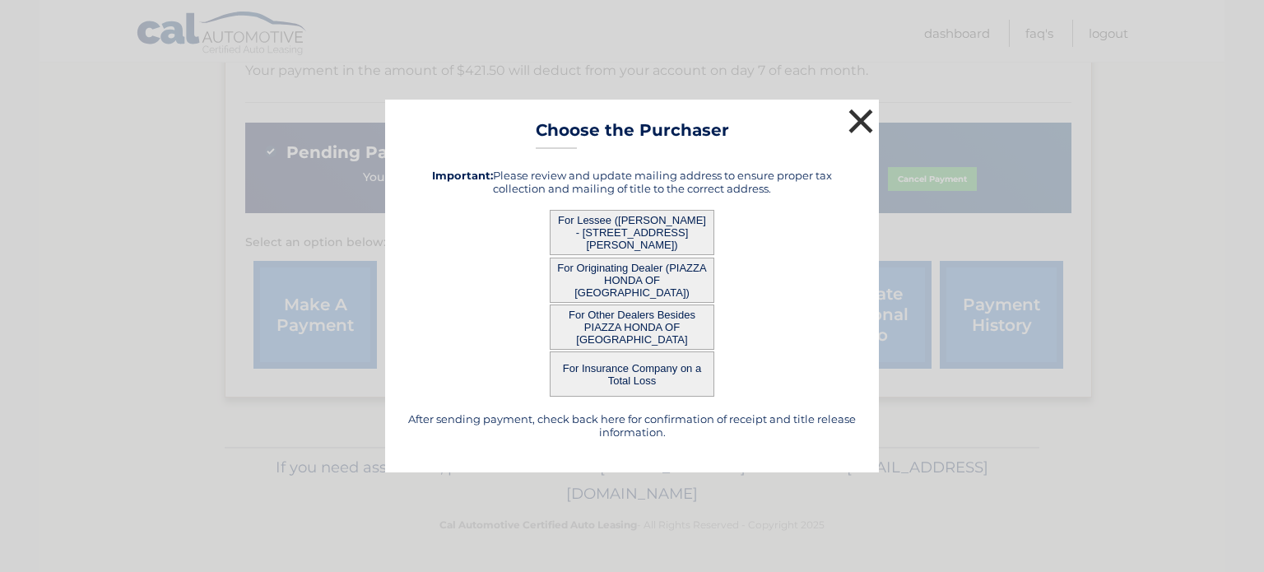
click at [858, 121] on button "×" at bounding box center [860, 121] width 33 height 33
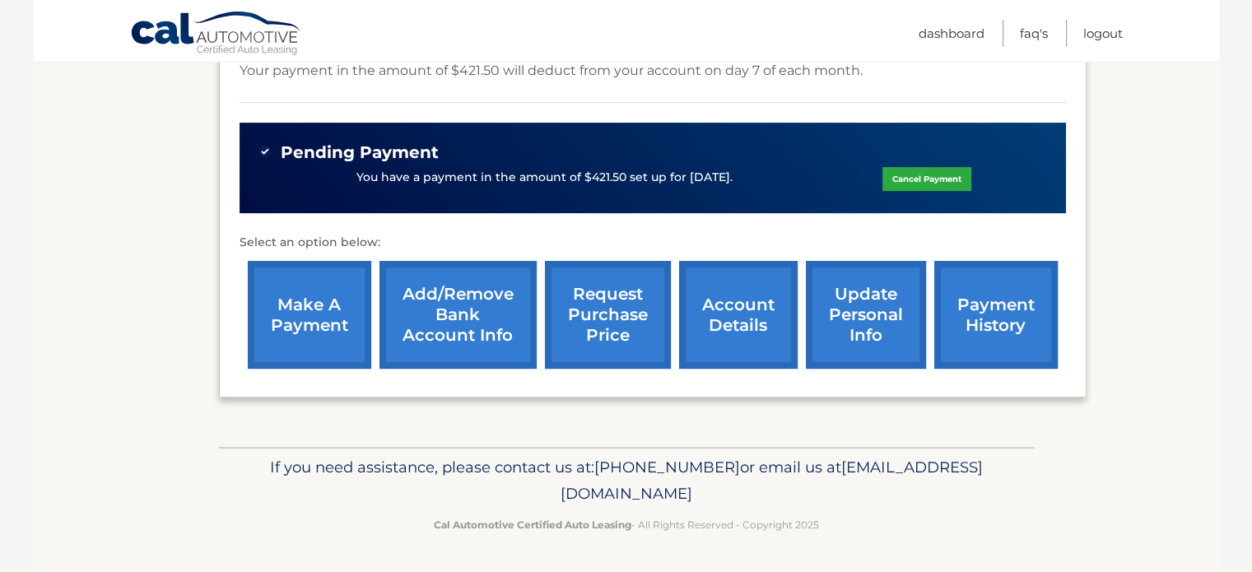
click at [858, 318] on link "update personal info" at bounding box center [866, 315] width 120 height 108
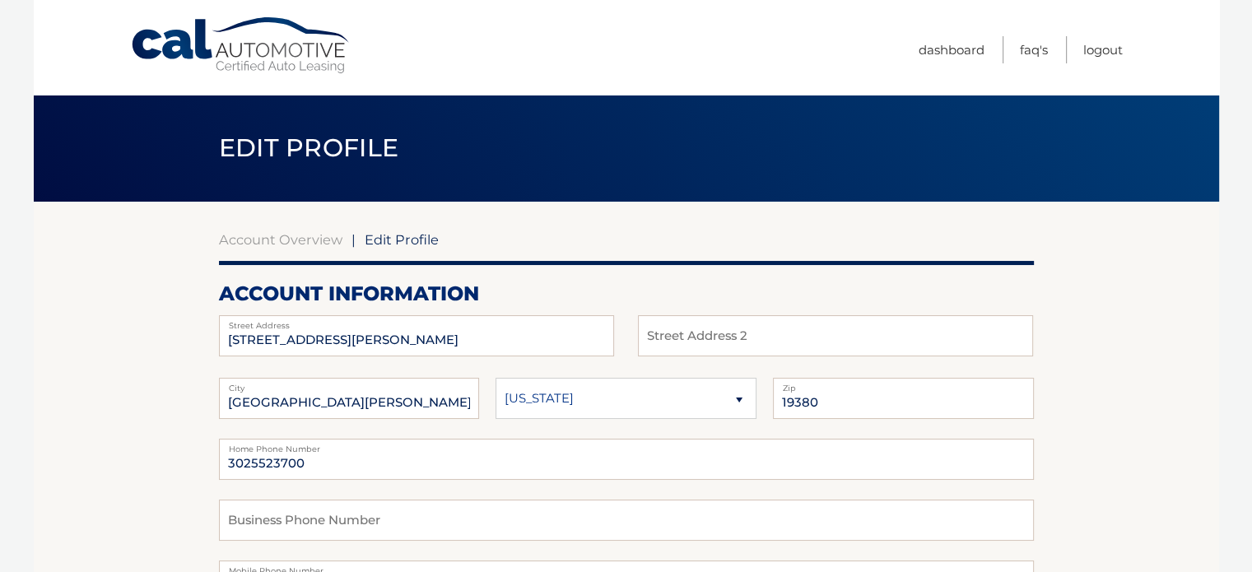
click at [957, 32] on ul "Dashboard FAQ's Logout" at bounding box center [1020, 47] width 204 height 95
click at [958, 47] on link "Dashboard" at bounding box center [951, 49] width 66 height 27
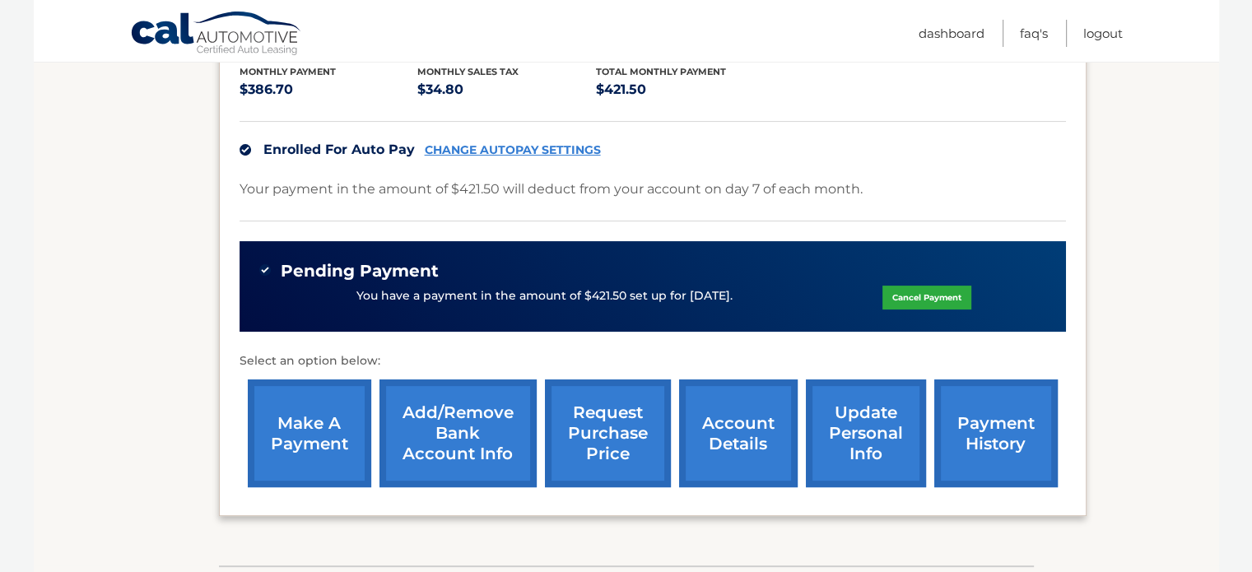
scroll to position [358, 0]
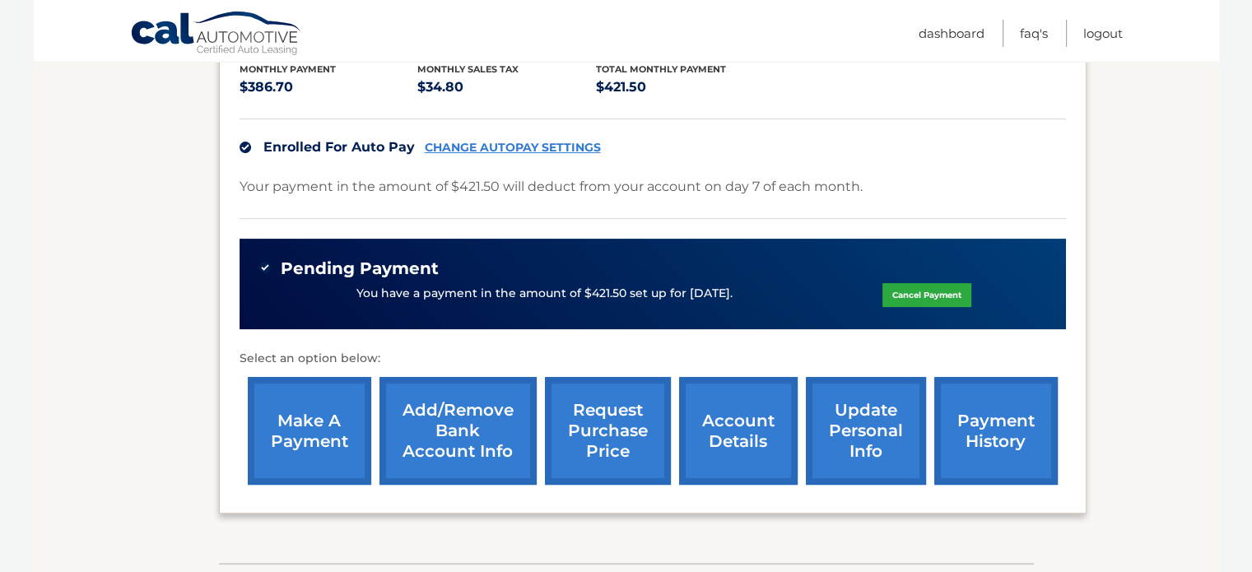
click at [760, 463] on link "account details" at bounding box center [738, 431] width 119 height 108
click at [734, 452] on link "account details" at bounding box center [738, 431] width 119 height 108
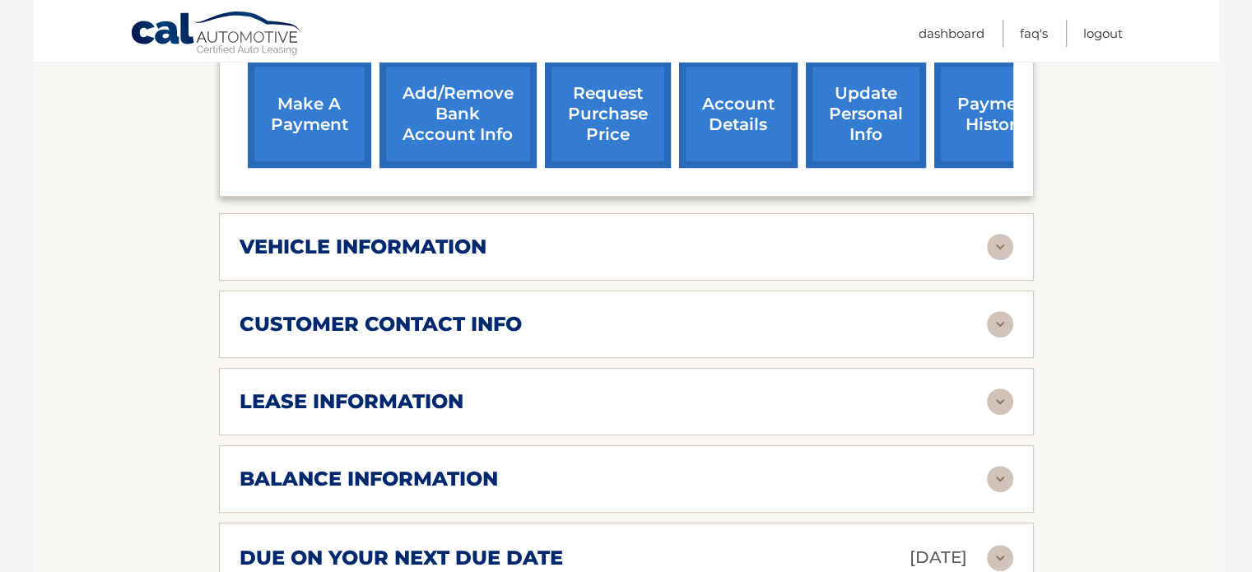
scroll to position [700, 0]
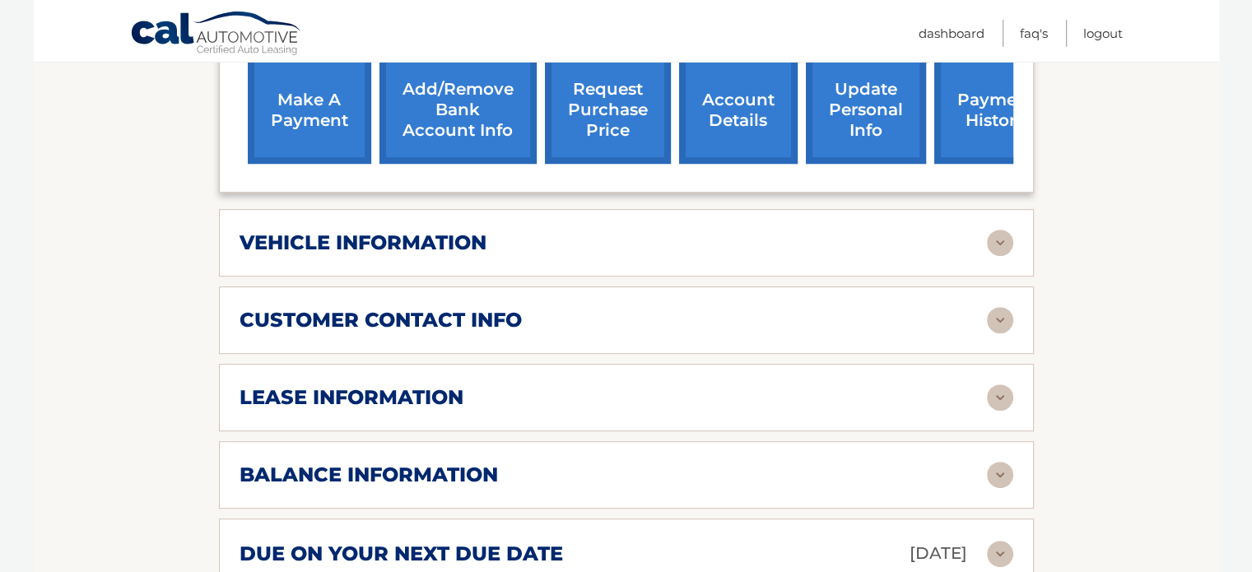
click at [995, 256] on img at bounding box center [1000, 243] width 26 height 26
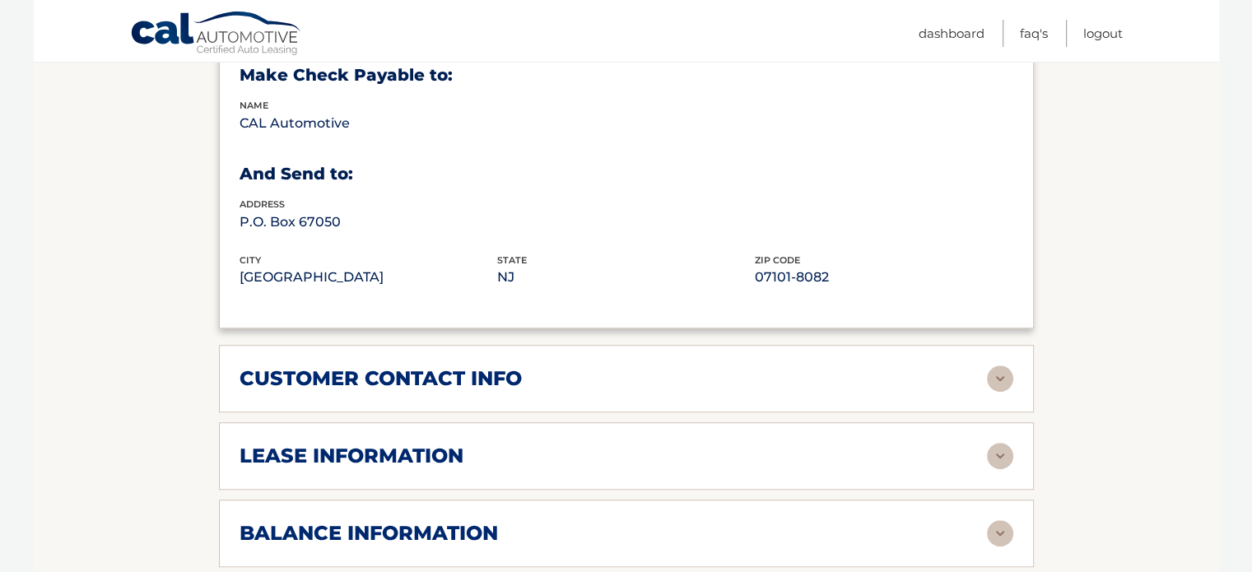
scroll to position [1060, 0]
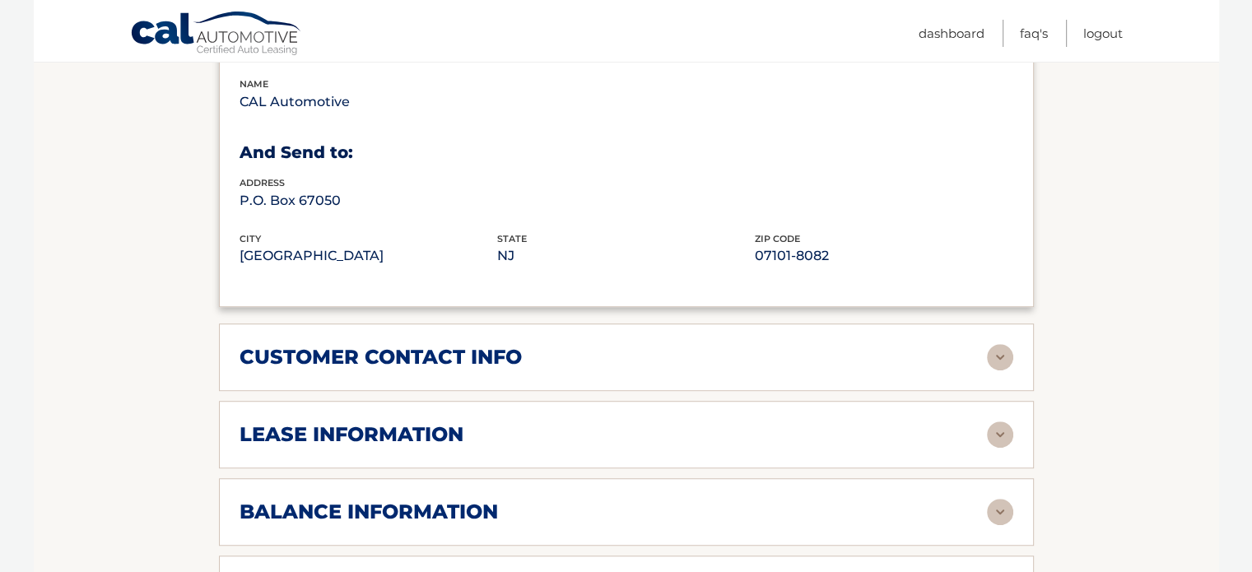
click at [989, 370] on img at bounding box center [1000, 357] width 26 height 26
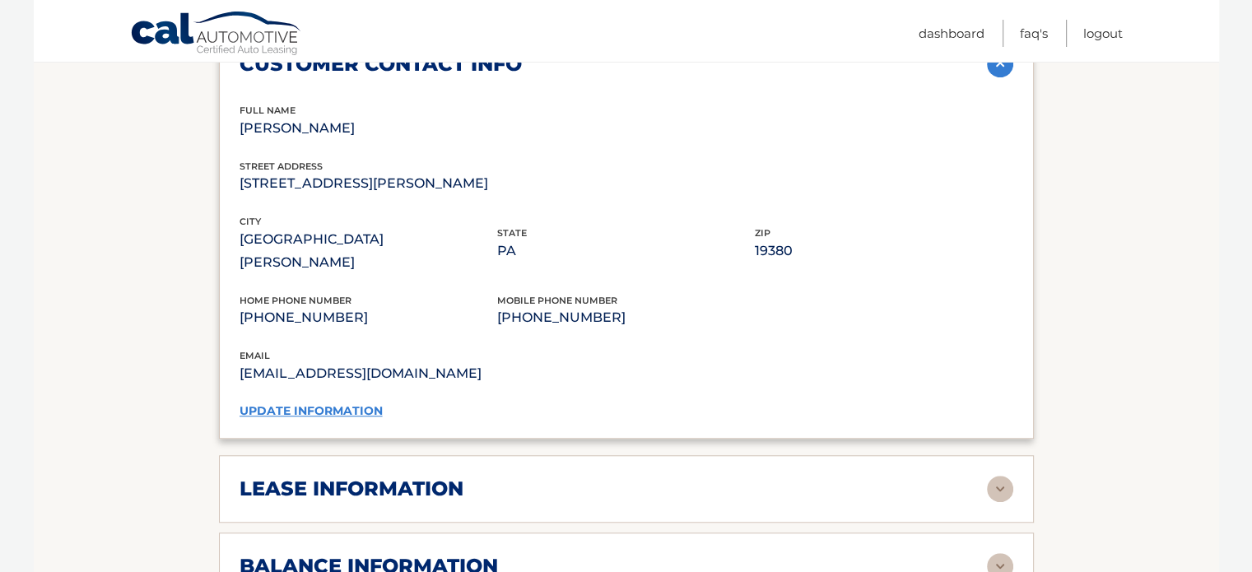
scroll to position [1396, 0]
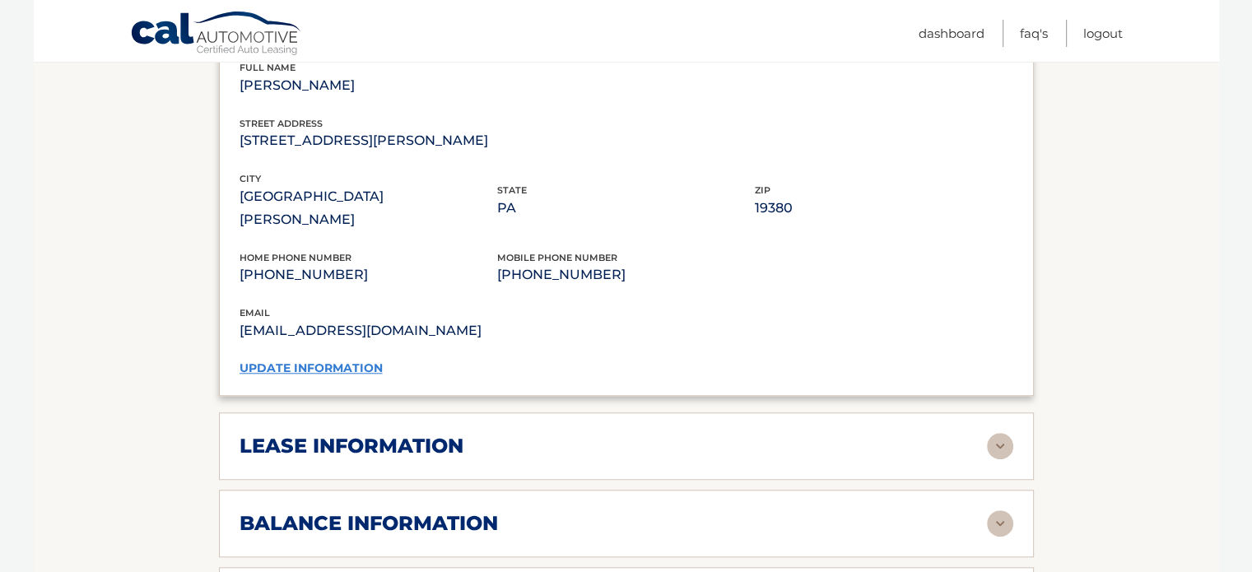
click at [1002, 437] on img at bounding box center [1000, 446] width 26 height 26
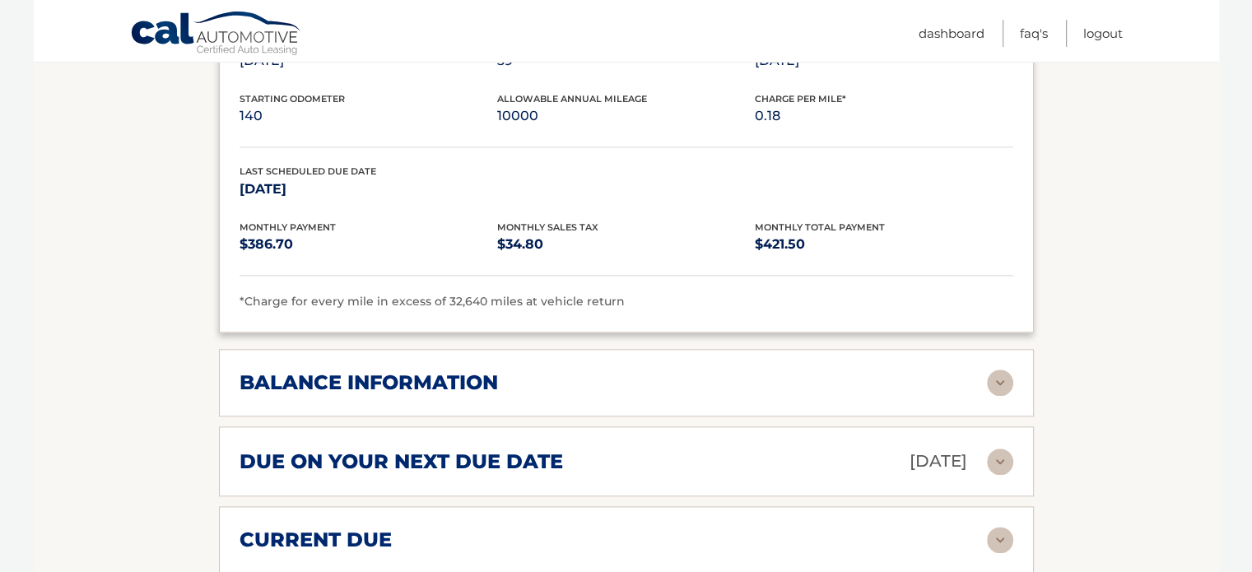
scroll to position [1846, 0]
click at [1003, 374] on img at bounding box center [1000, 382] width 26 height 26
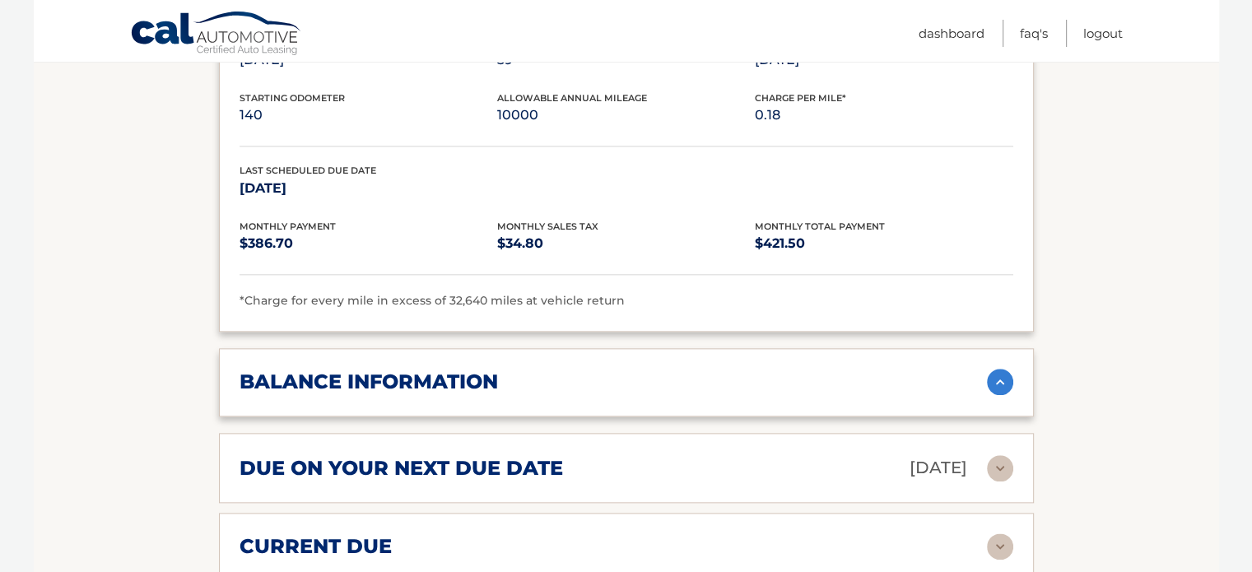
click at [1003, 374] on img at bounding box center [1000, 382] width 26 height 26
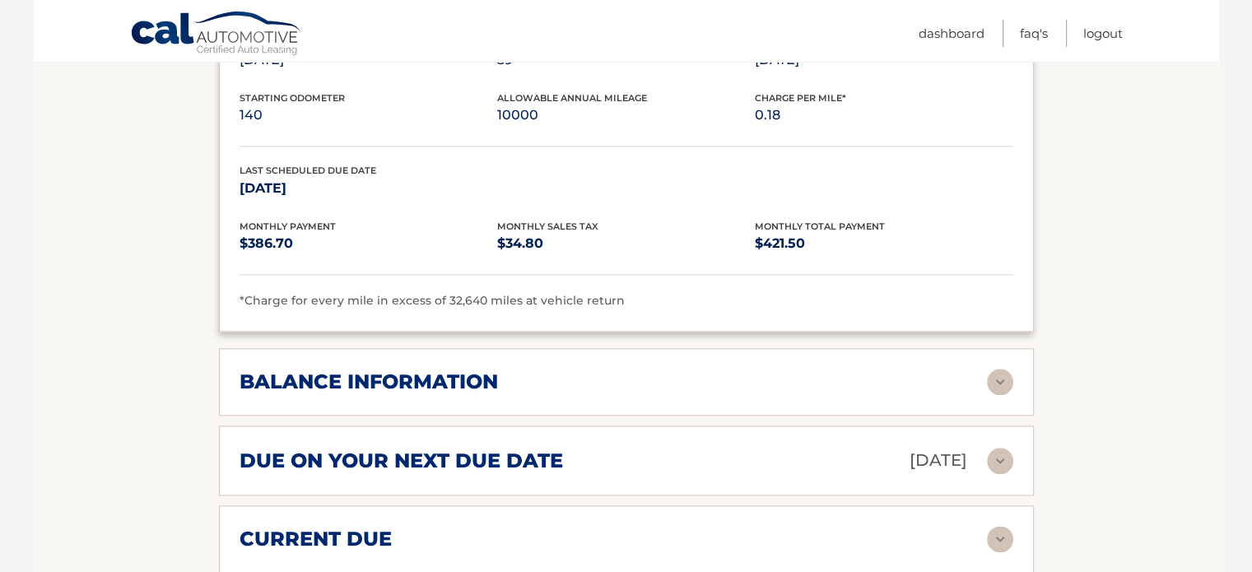
click at [1003, 374] on img at bounding box center [1000, 382] width 26 height 26
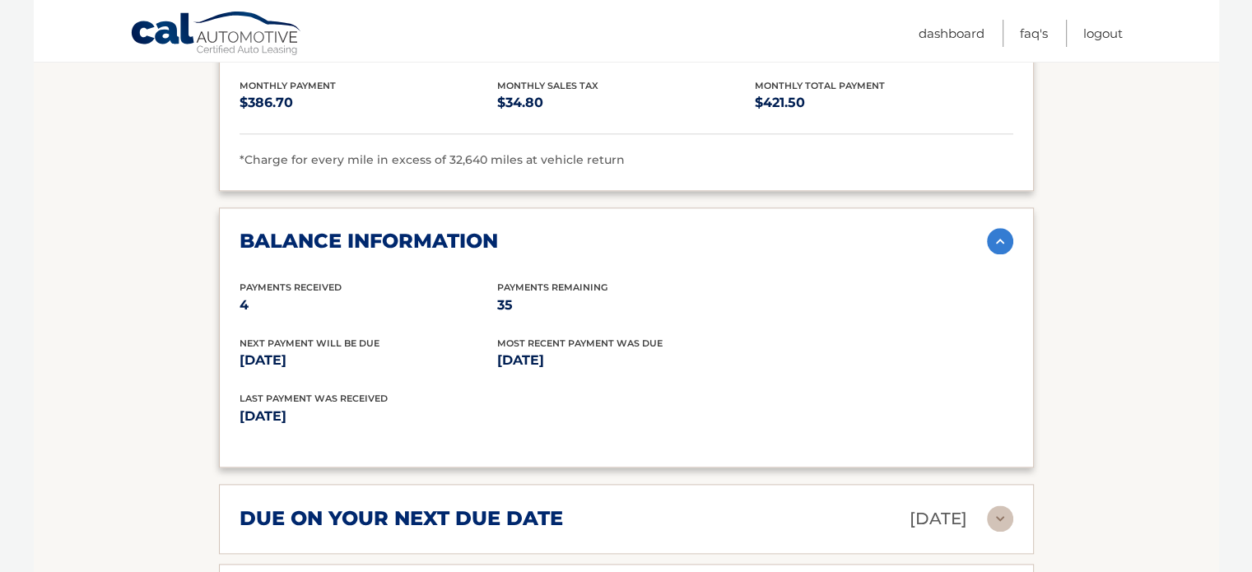
scroll to position [1918, 0]
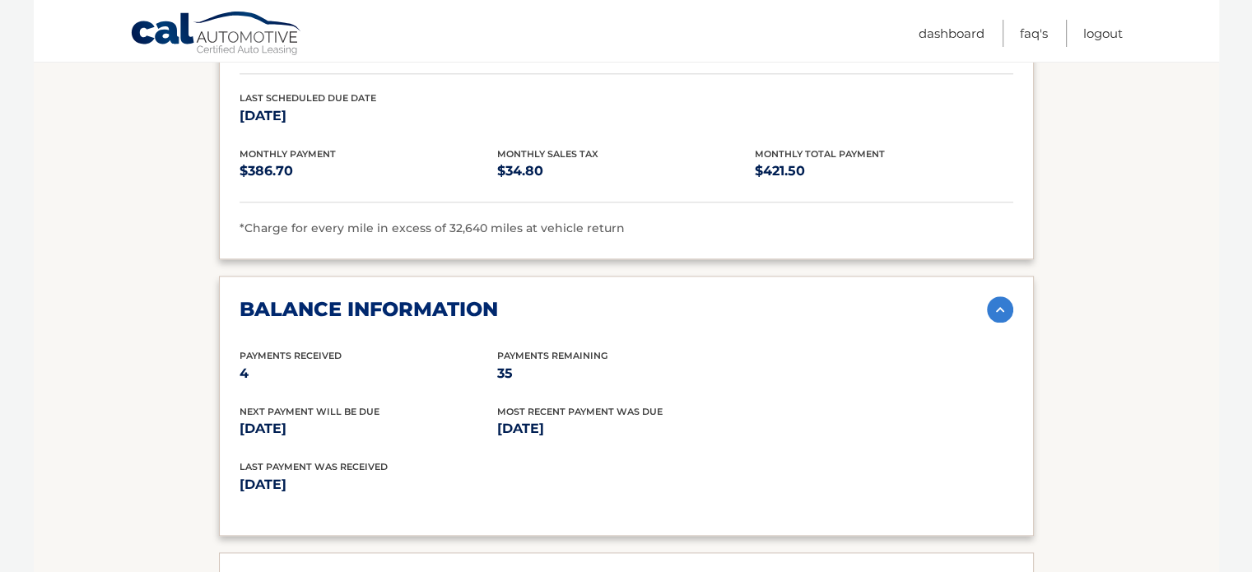
click at [994, 303] on img at bounding box center [1000, 309] width 26 height 26
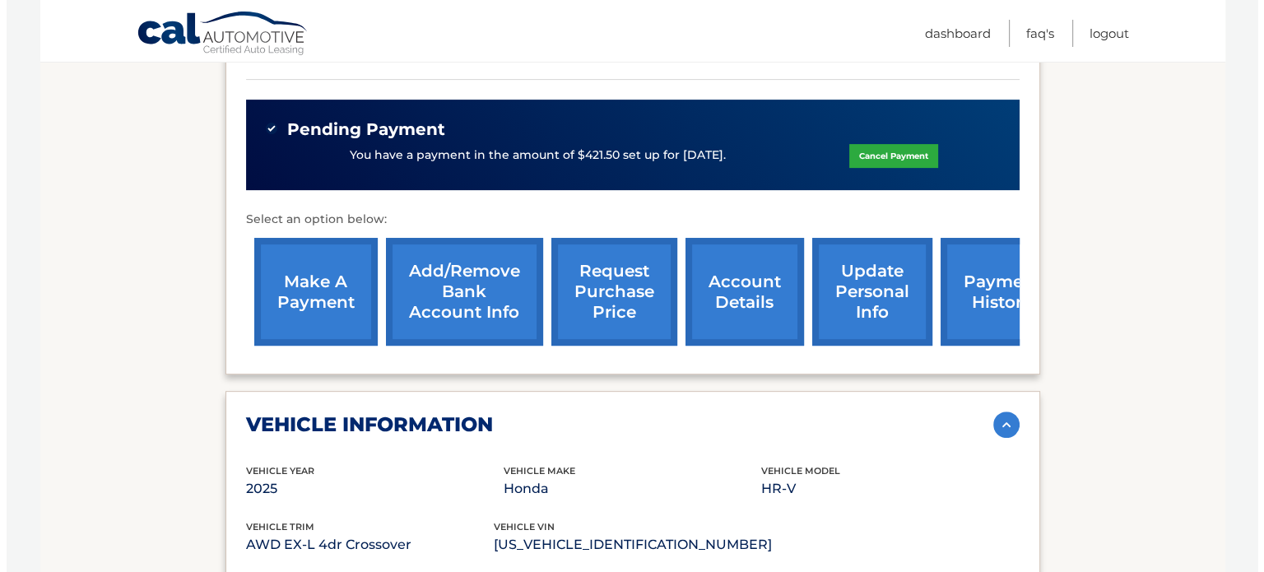
scroll to position [523, 0]
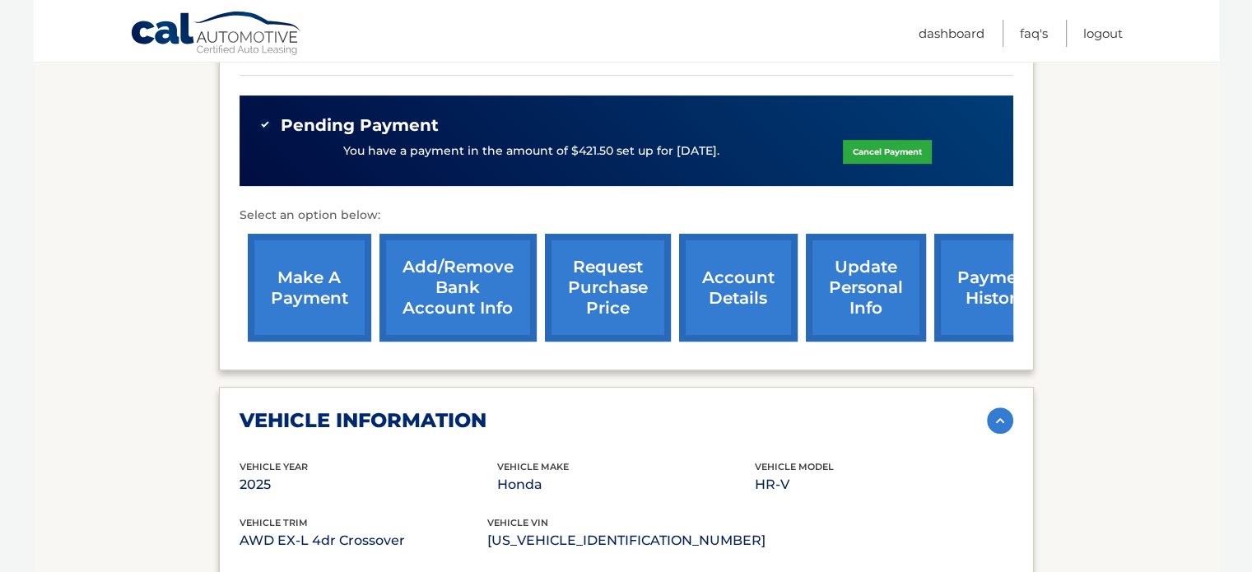
click at [593, 332] on link "request purchase price" at bounding box center [608, 288] width 126 height 108
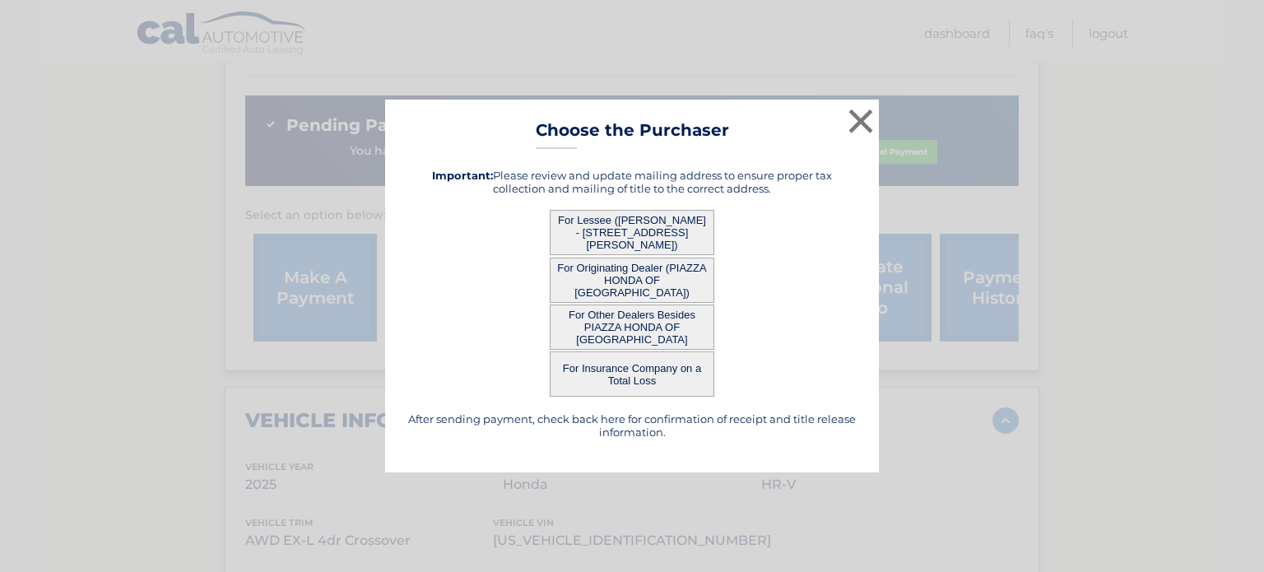
click at [632, 232] on button "For Lessee ([PERSON_NAME] - [STREET_ADDRESS][PERSON_NAME])" at bounding box center [632, 232] width 165 height 45
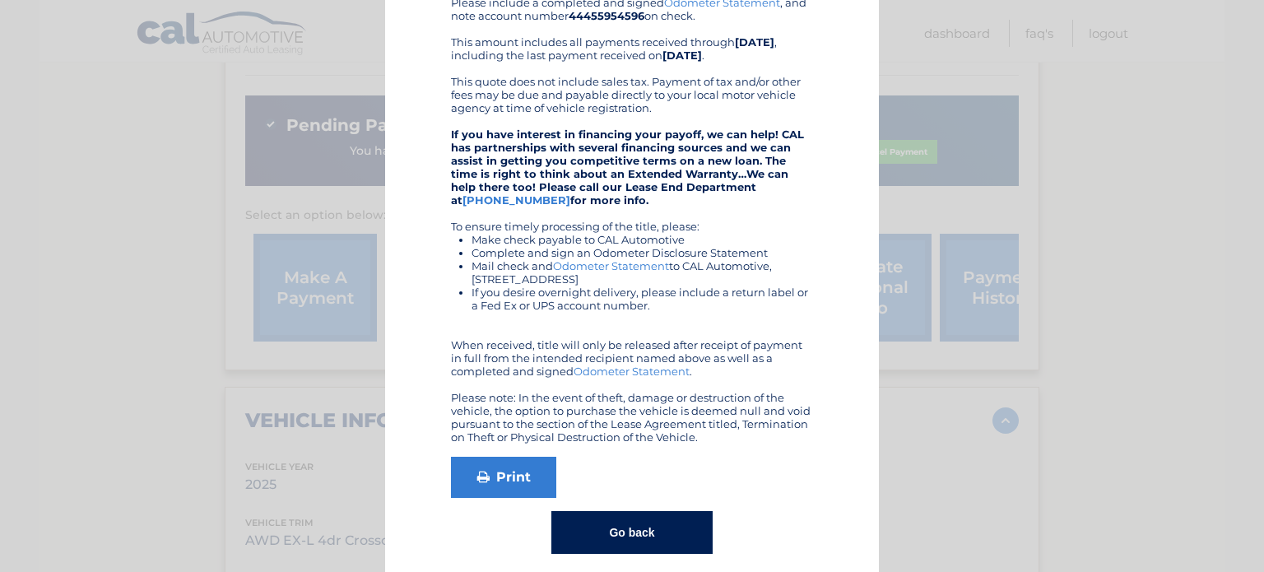
scroll to position [230, 0]
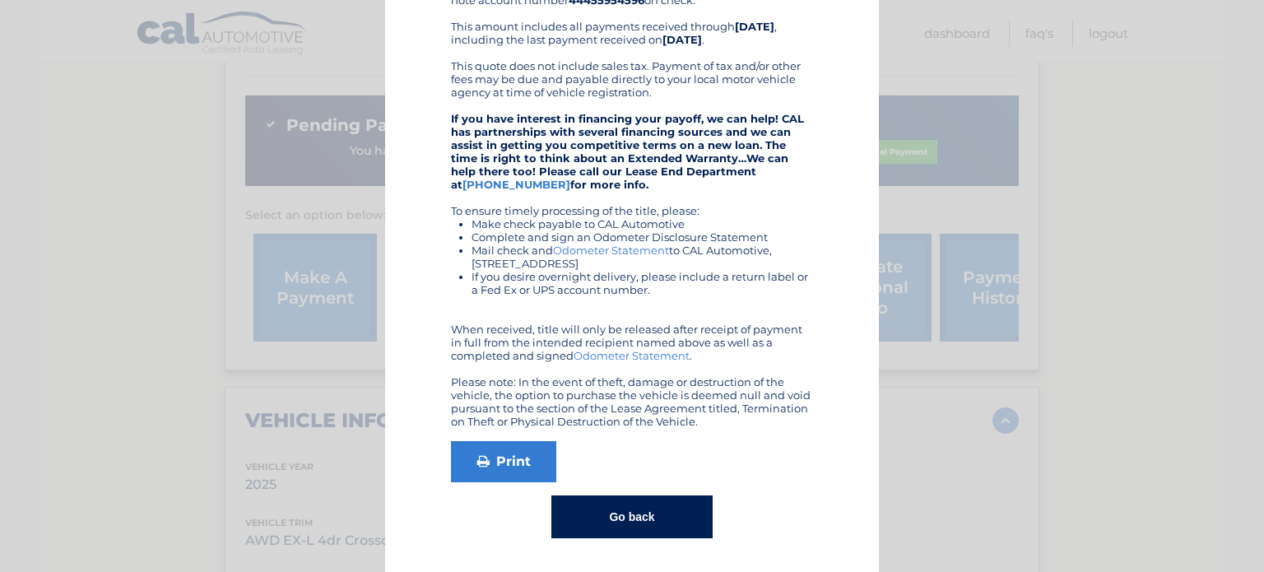
click at [647, 513] on button "Go back" at bounding box center [631, 516] width 160 height 43
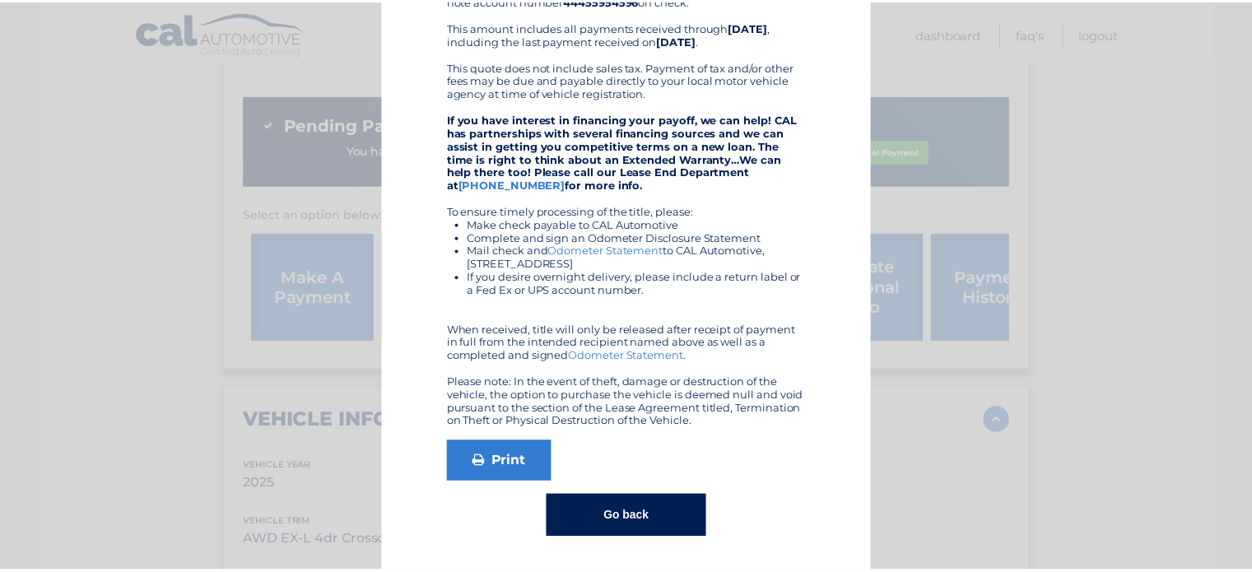
scroll to position [0, 0]
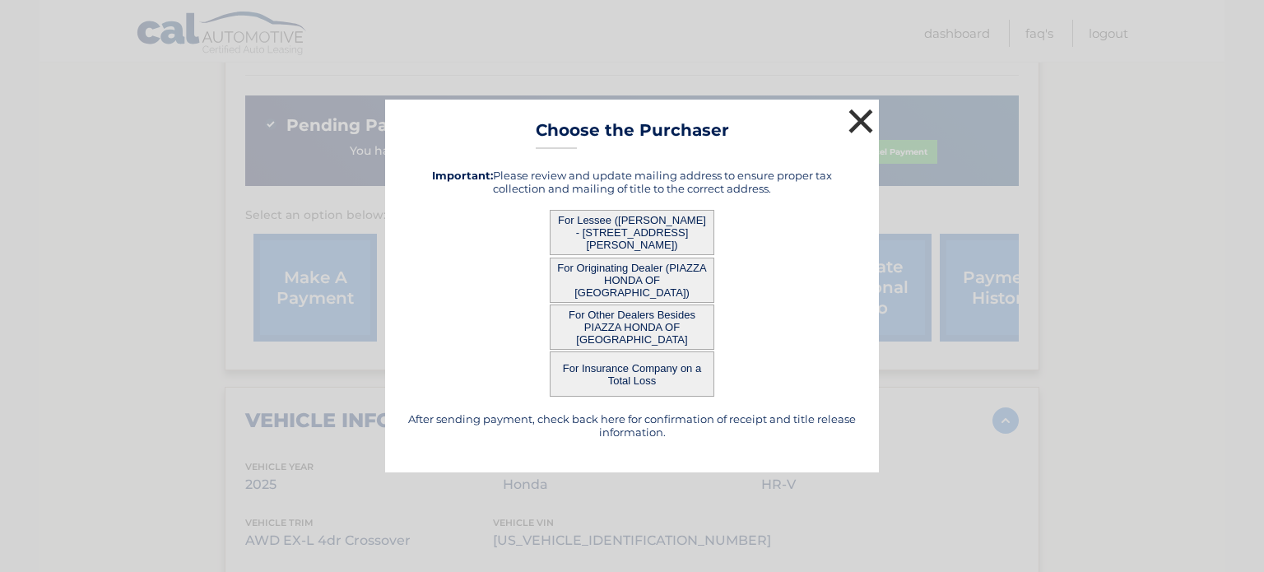
click at [856, 124] on button "×" at bounding box center [860, 121] width 33 height 33
